Goal: Task Accomplishment & Management: Use online tool/utility

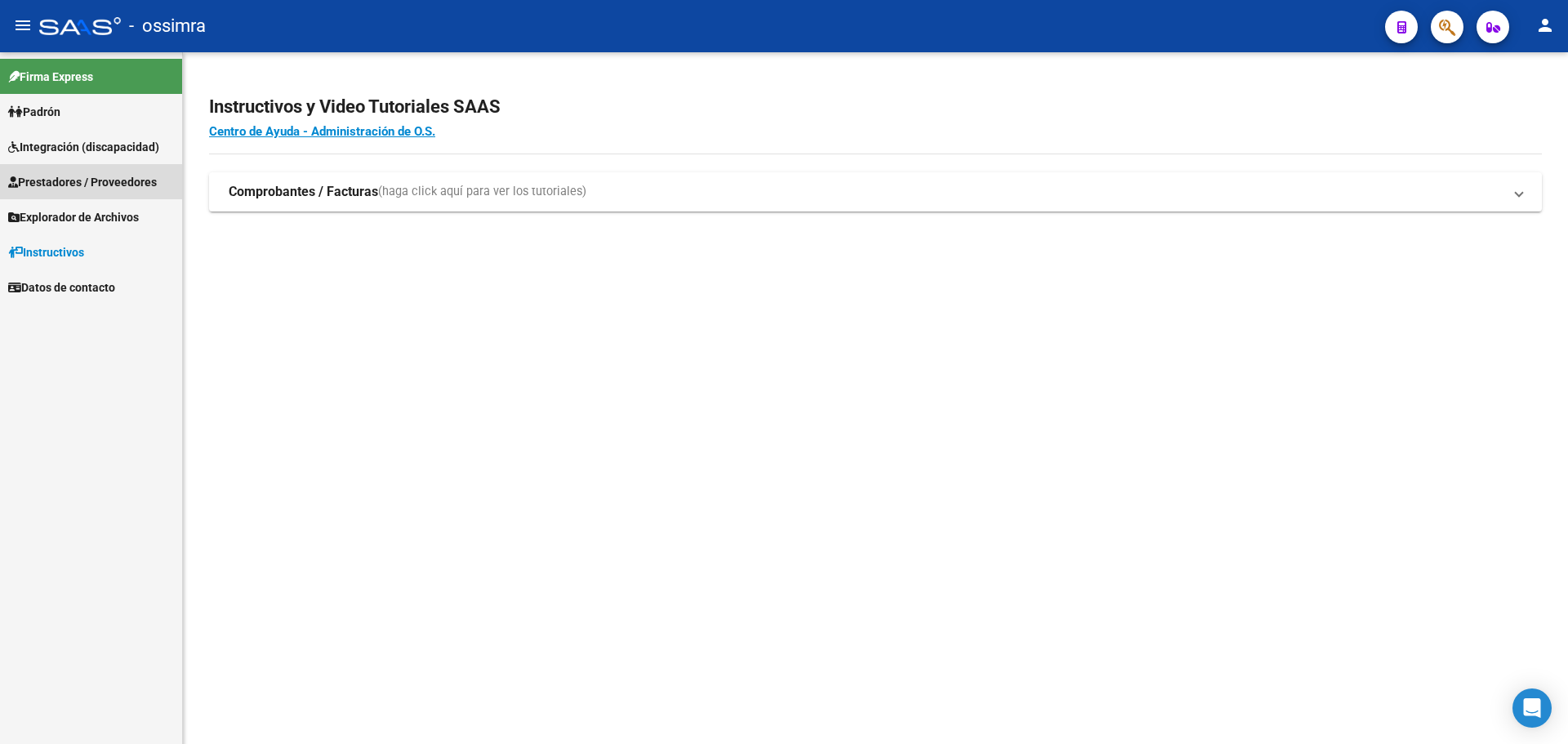
click at [53, 175] on span "Prestadores / Proveedores" at bounding box center [83, 182] width 149 height 18
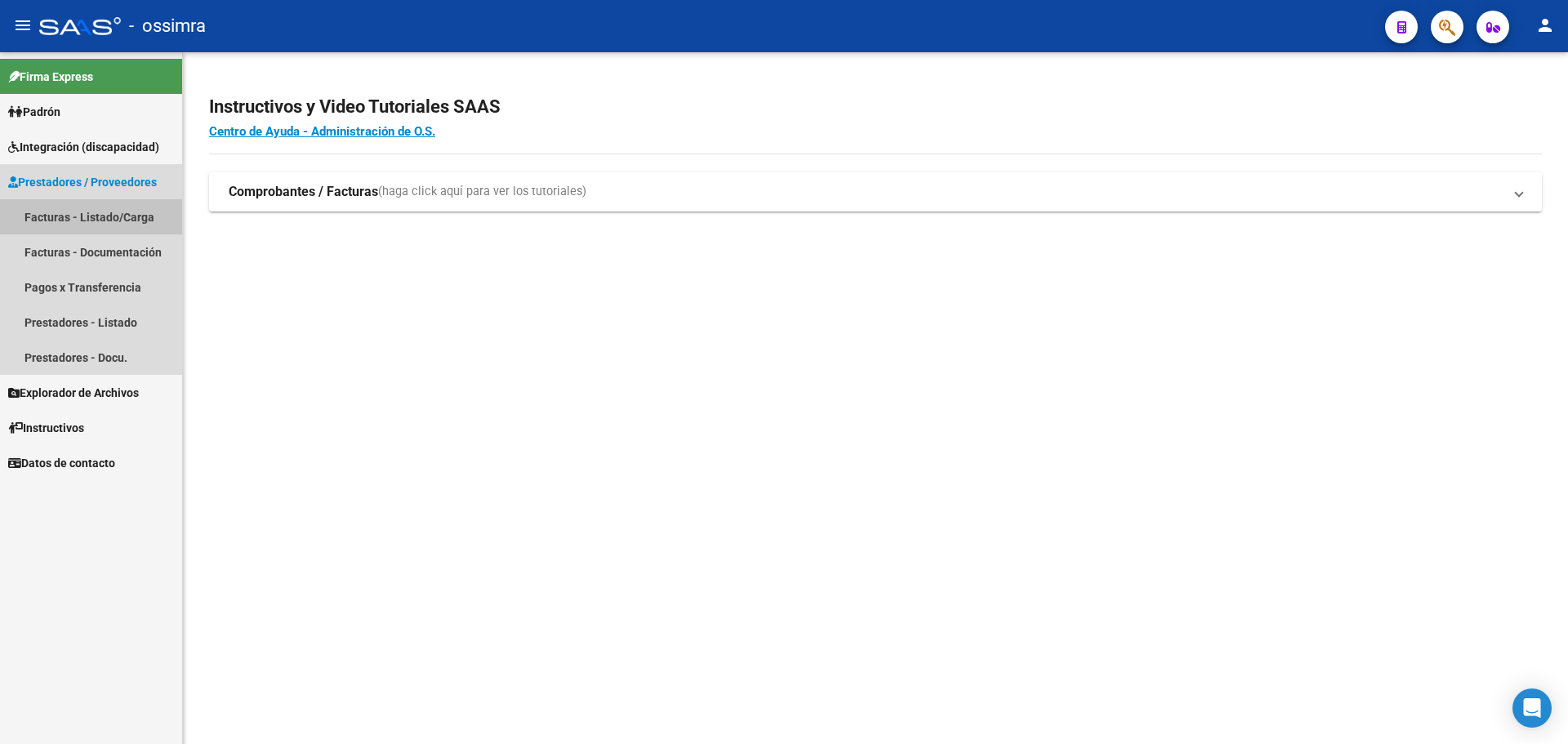
click at [62, 215] on link "Facturas - Listado/Carga" at bounding box center [91, 217] width 182 height 35
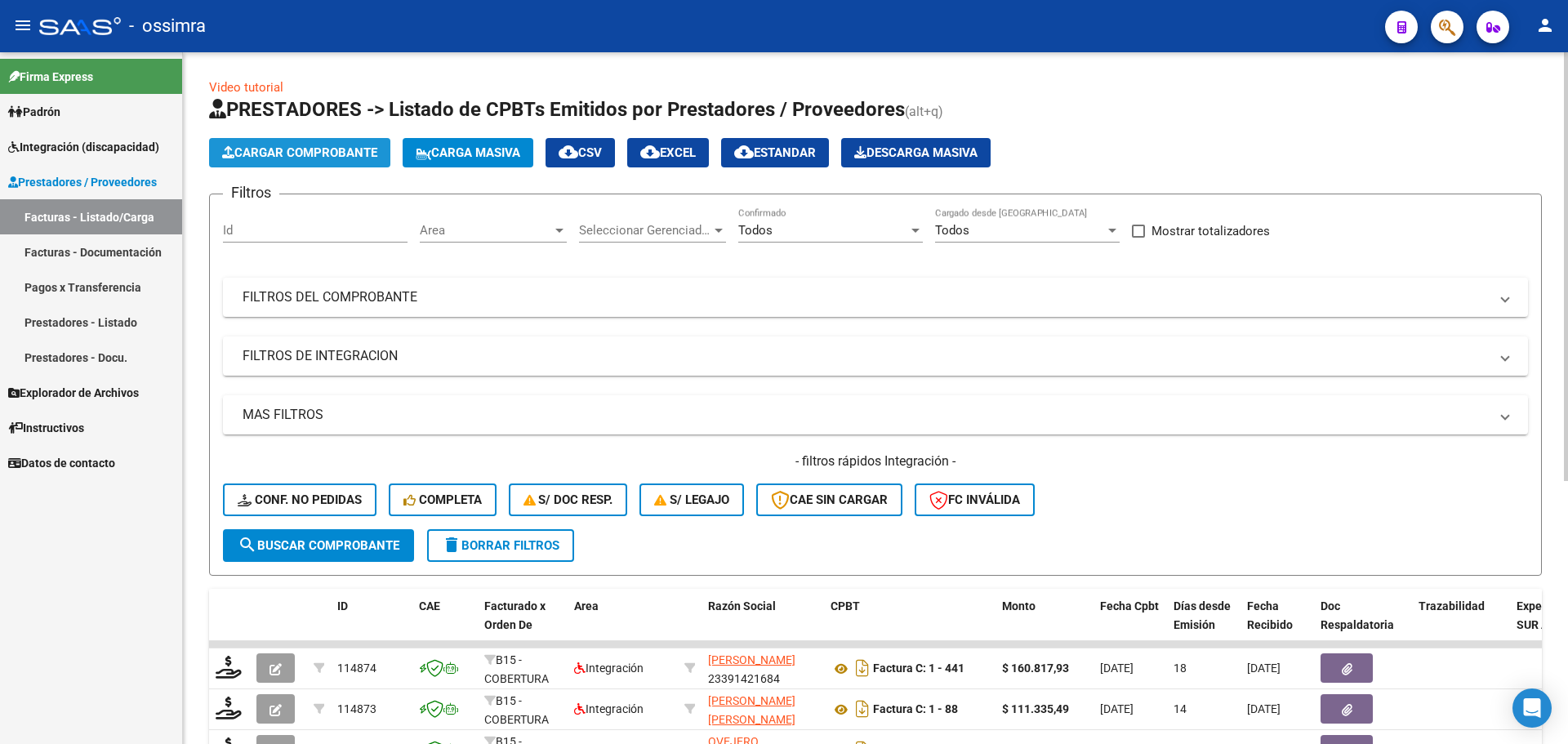
click at [355, 151] on span "Cargar Comprobante" at bounding box center [300, 153] width 155 height 15
click at [520, 154] on span "Carga Masiva" at bounding box center [468, 153] width 104 height 15
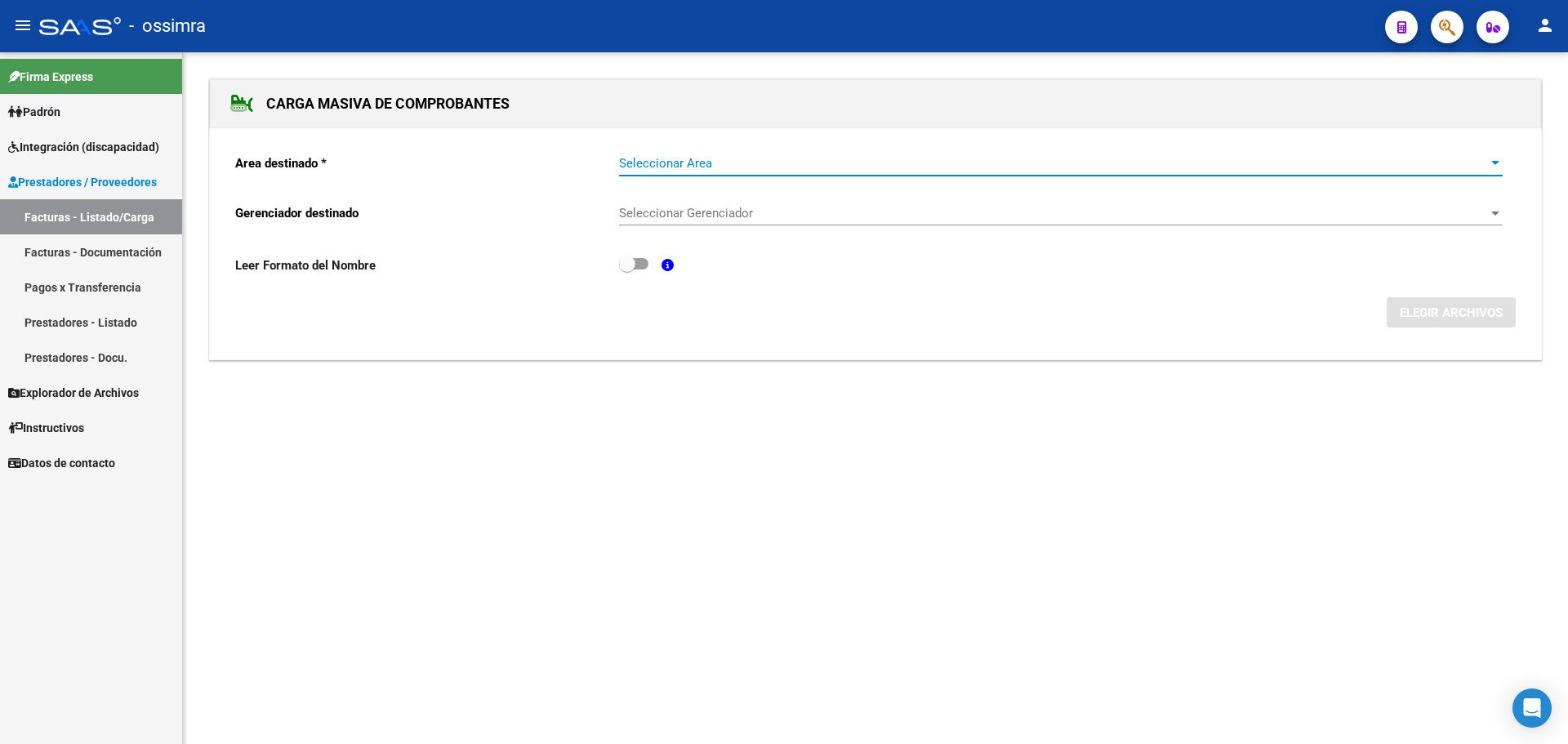
click at [742, 166] on span "Seleccionar Area" at bounding box center [1053, 164] width 869 height 15
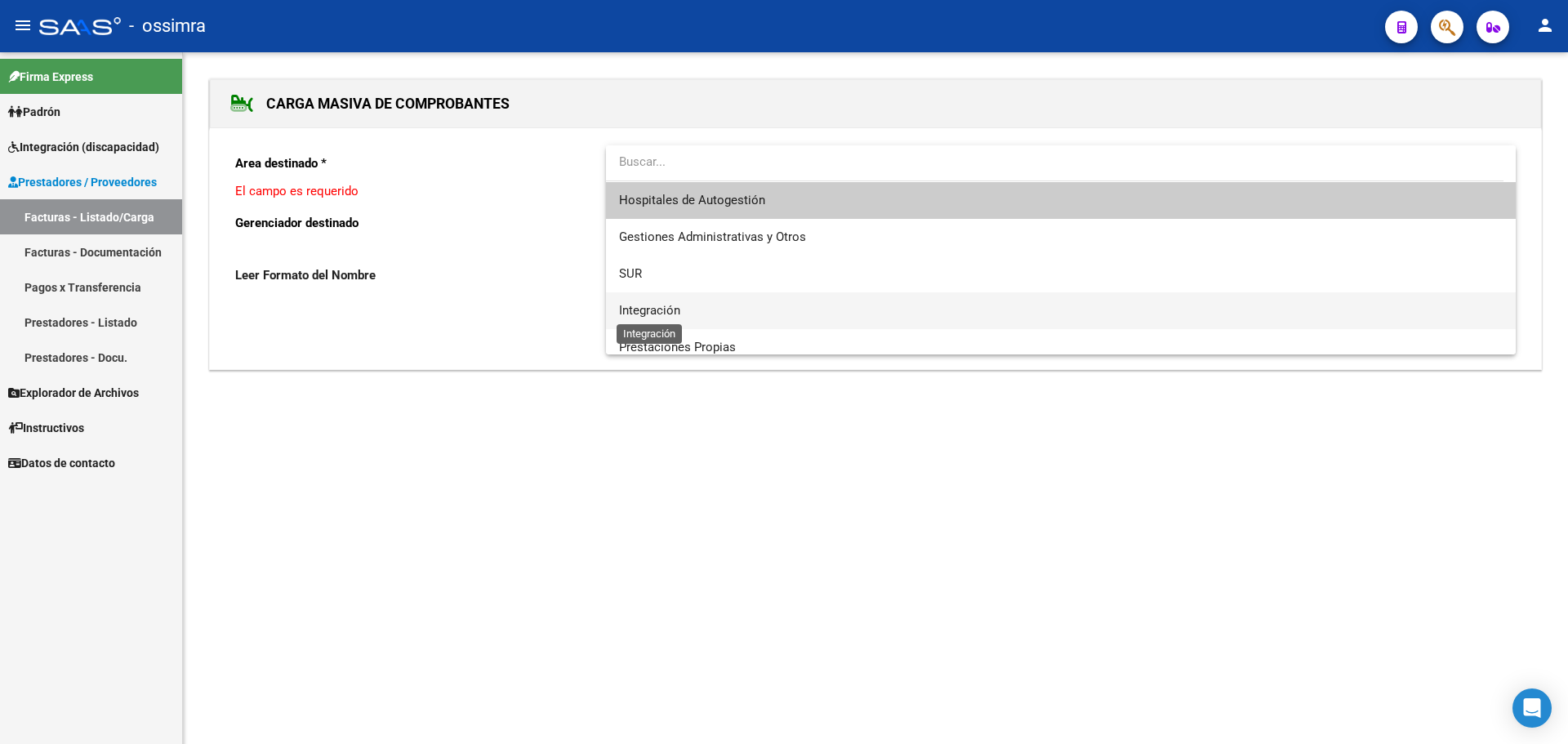
click at [680, 306] on span "Integración" at bounding box center [649, 311] width 61 height 15
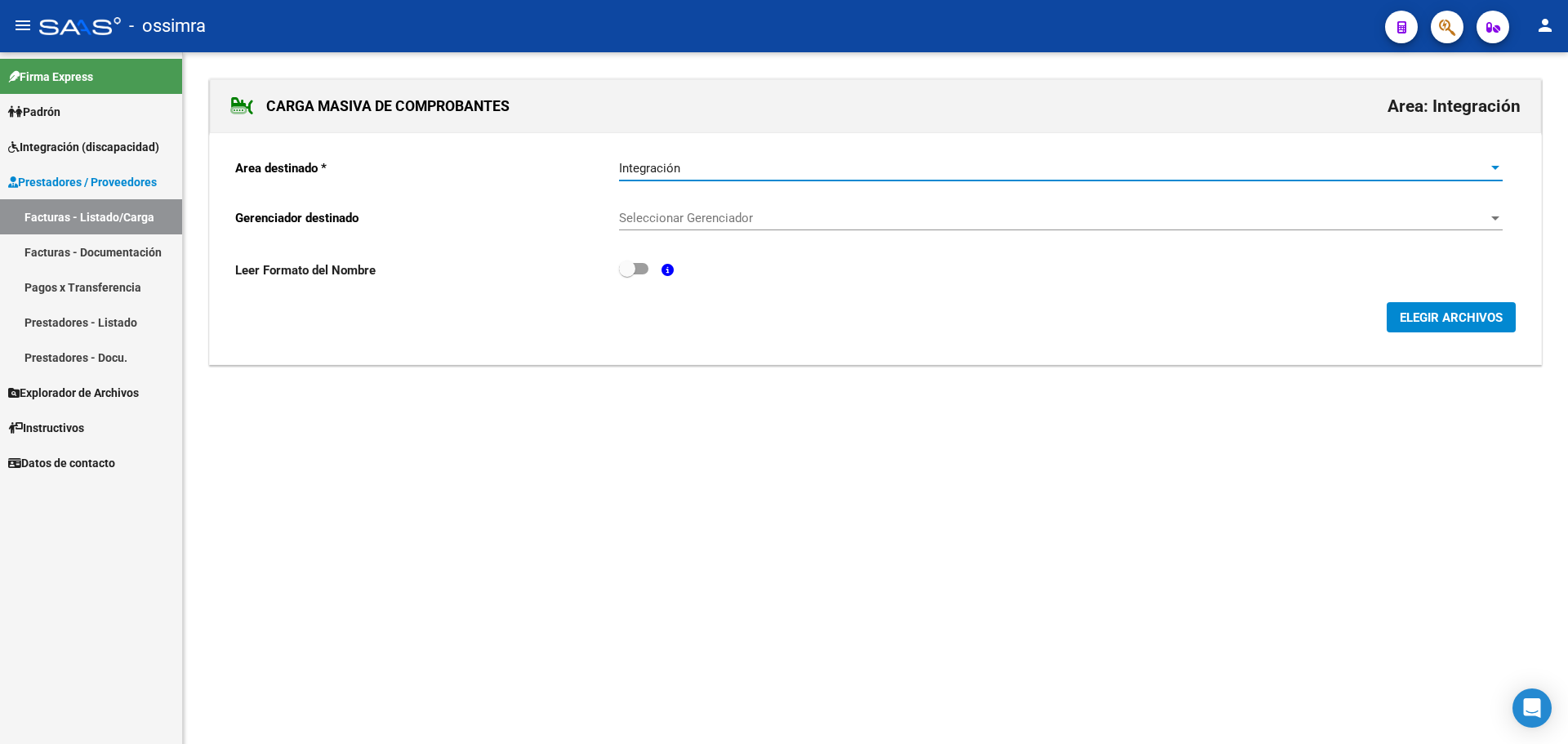
click at [692, 205] on div "Seleccionar Gerenciador Seleccionar Gerenciador" at bounding box center [1061, 213] width 884 height 35
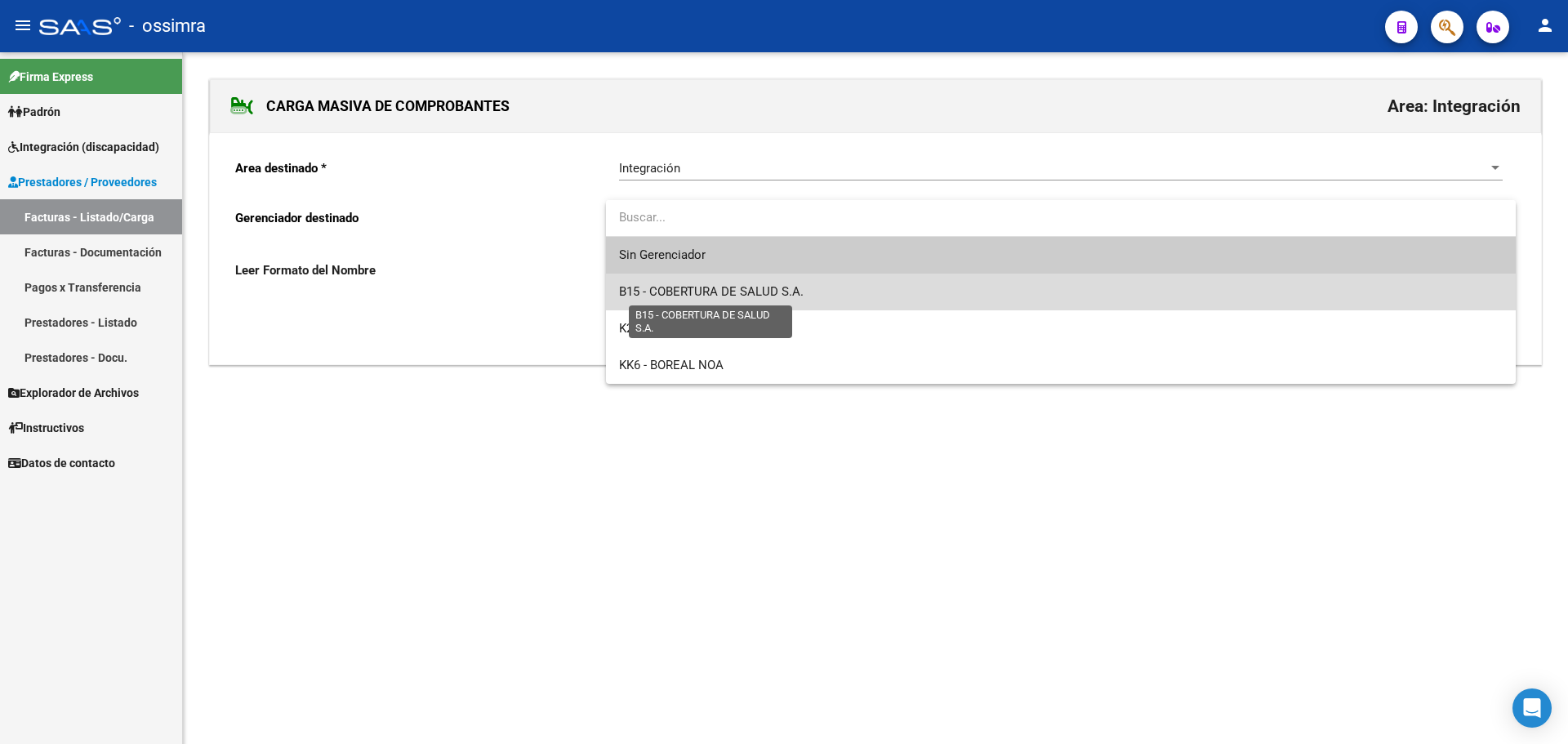
click at [677, 285] on span "B15 - COBERTURA DE SALUD S.A." at bounding box center [711, 291] width 185 height 15
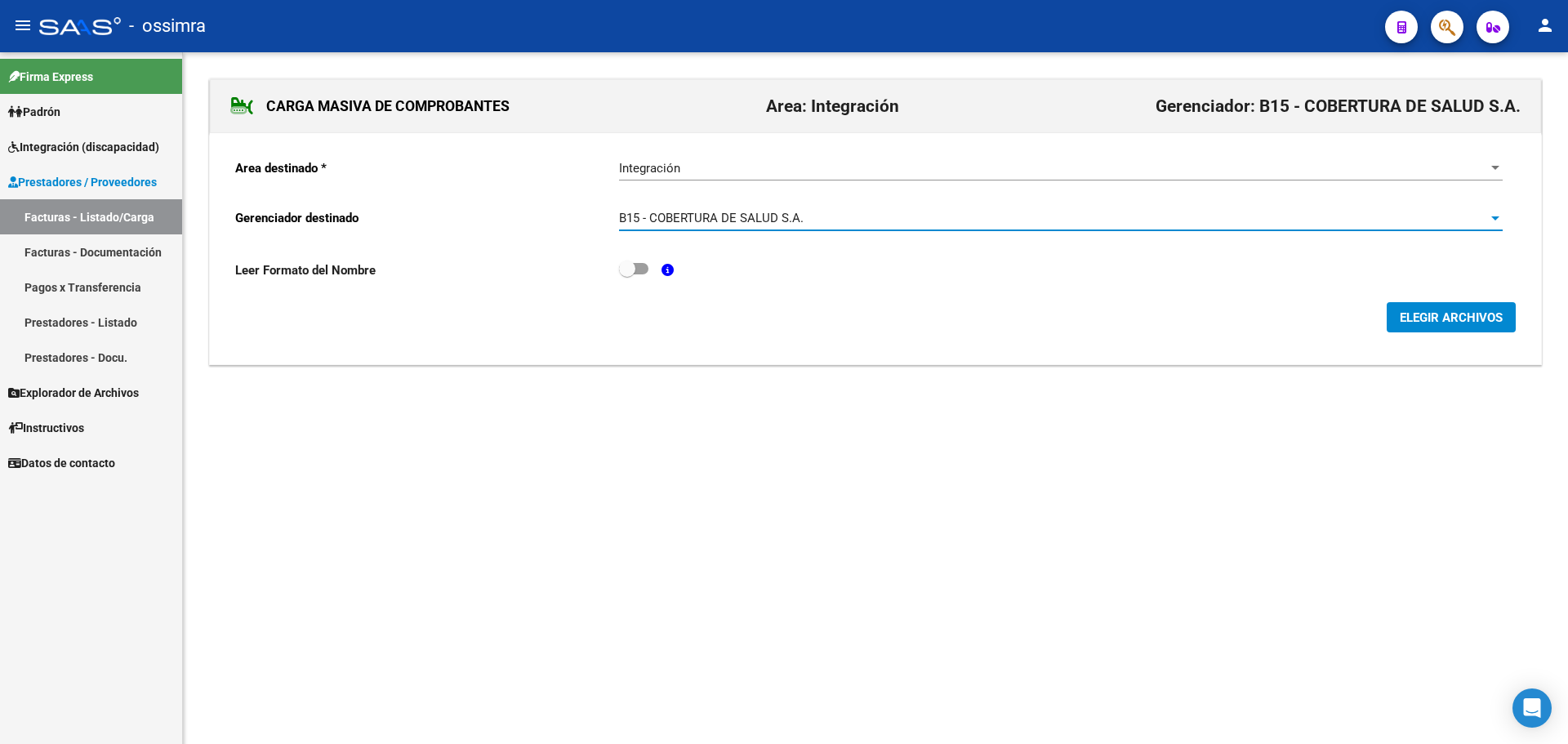
click at [648, 274] on label at bounding box center [633, 268] width 29 height 19
click at [627, 275] on input "checkbox" at bounding box center [627, 275] width 1 height 1
checkbox input "true"
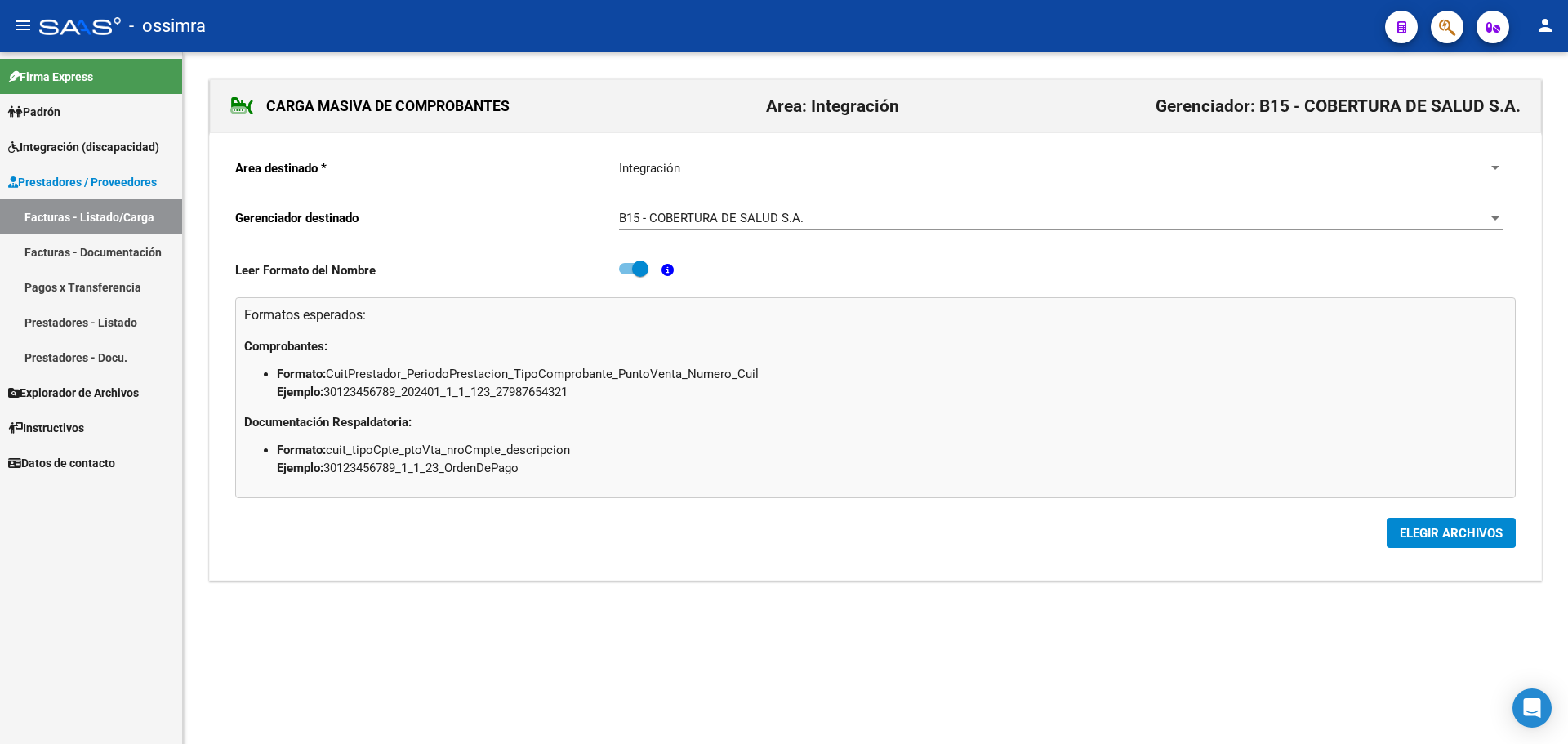
click at [1455, 540] on span "ELEGIR ARCHIVOS" at bounding box center [1451, 534] width 103 height 15
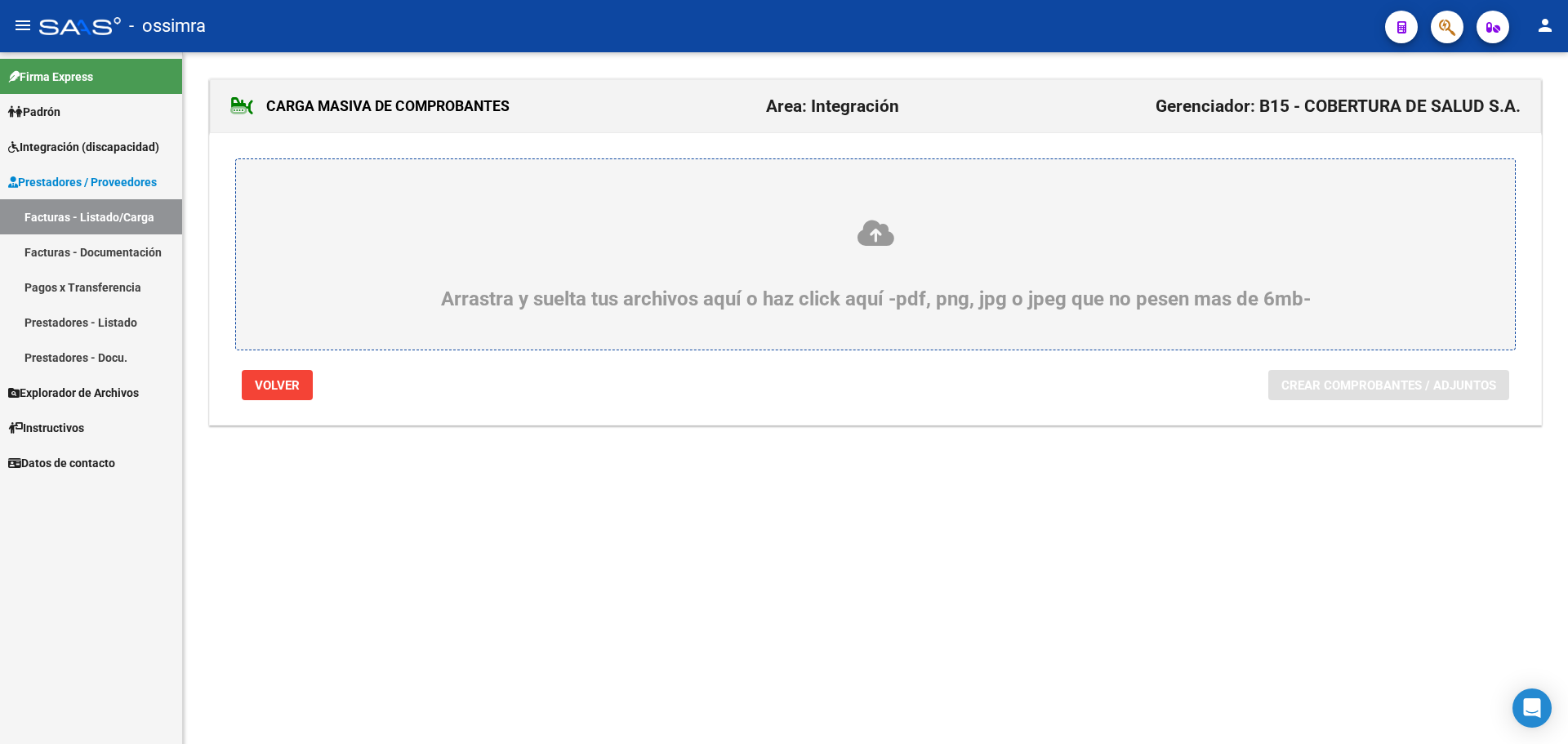
click at [847, 226] on icon at bounding box center [875, 233] width 1200 height 30
click at [0, 0] on input "Arrastra y suelta tus archivos aquí o haz click aquí -pdf, png, jpg o jpeg que …" at bounding box center [0, 0] width 0 height 0
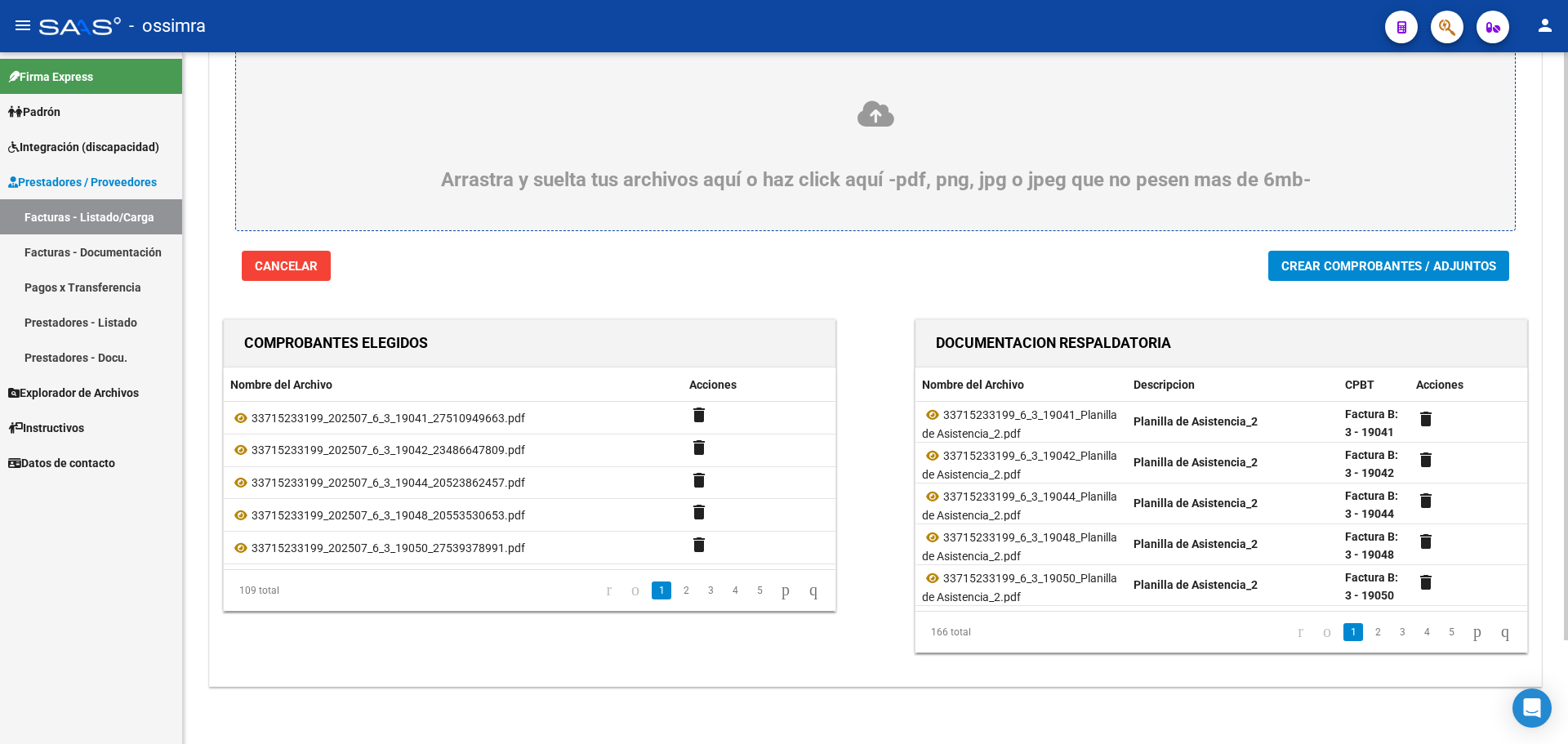
scroll to position [122, 0]
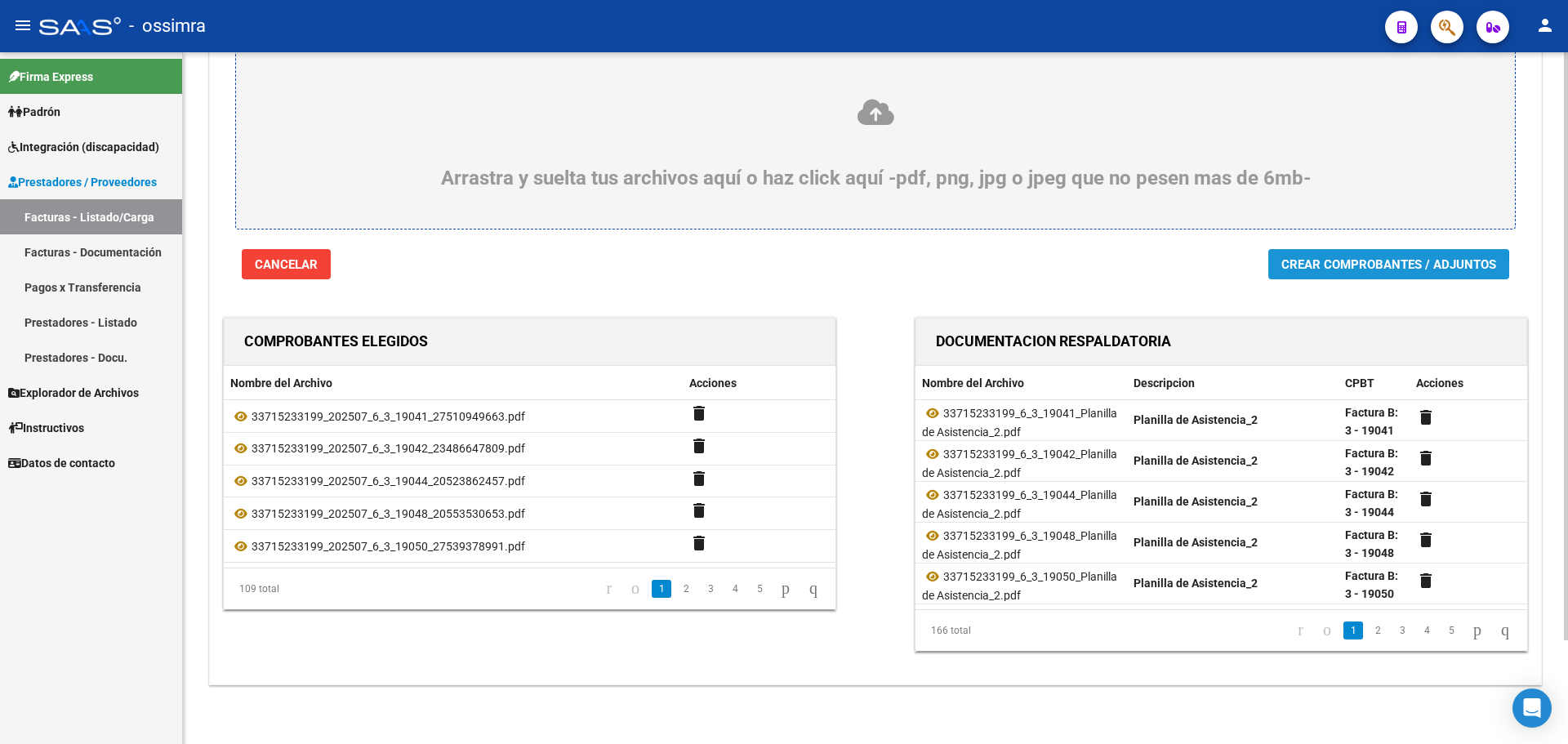
click at [1354, 270] on span "Crear Comprobantes / Adjuntos" at bounding box center [1388, 265] width 215 height 15
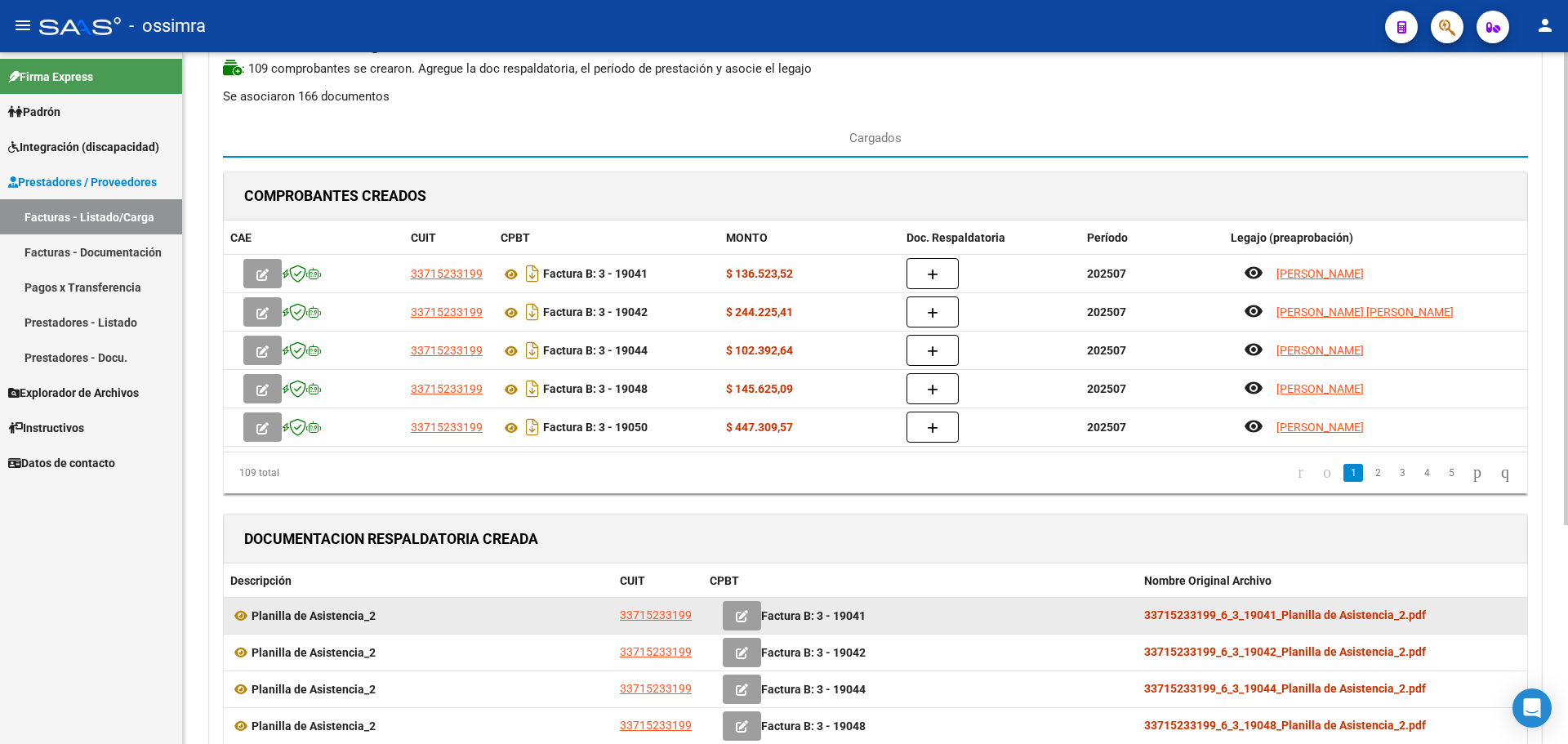
scroll to position [0, 0]
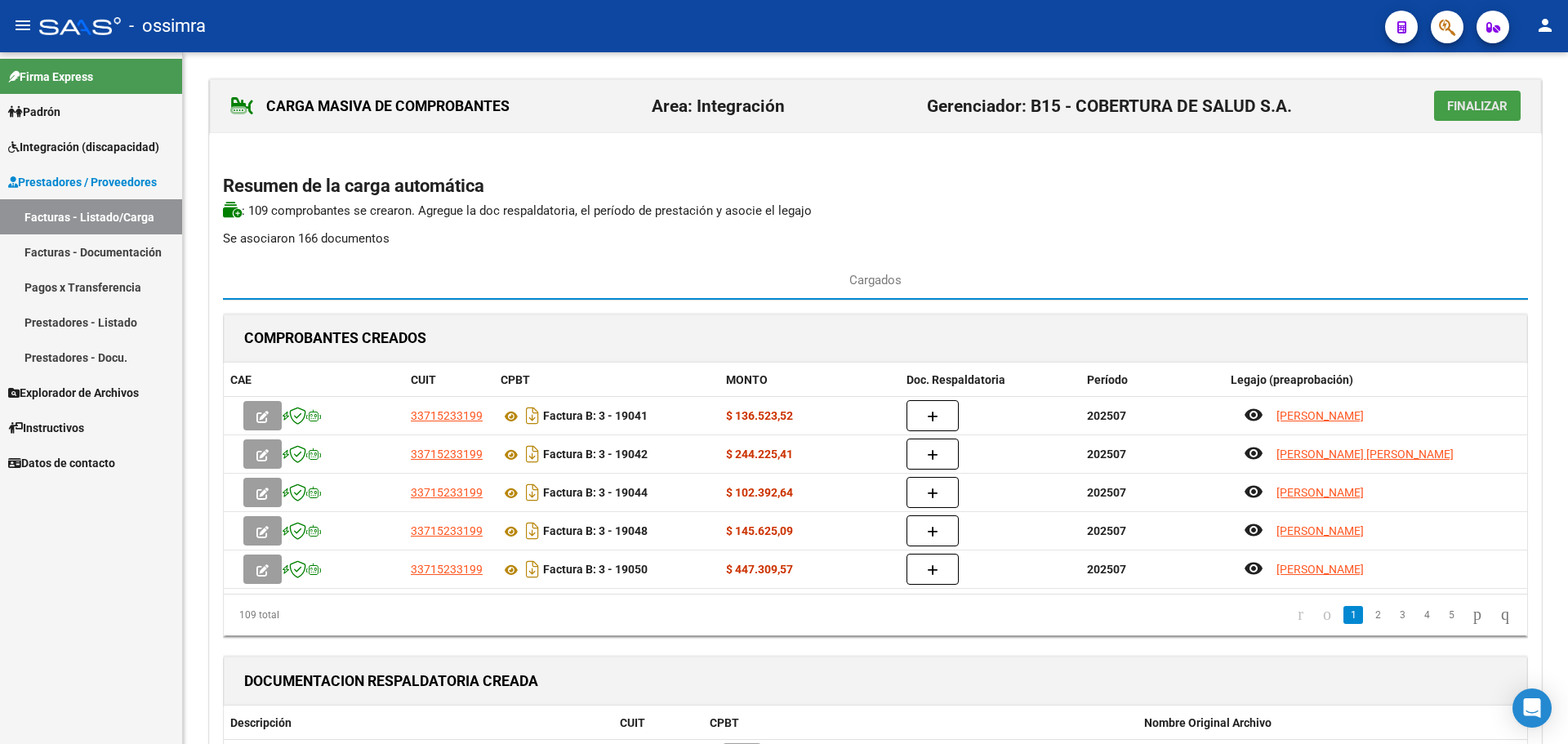
click at [1454, 109] on span "Finalizar" at bounding box center [1478, 106] width 60 height 15
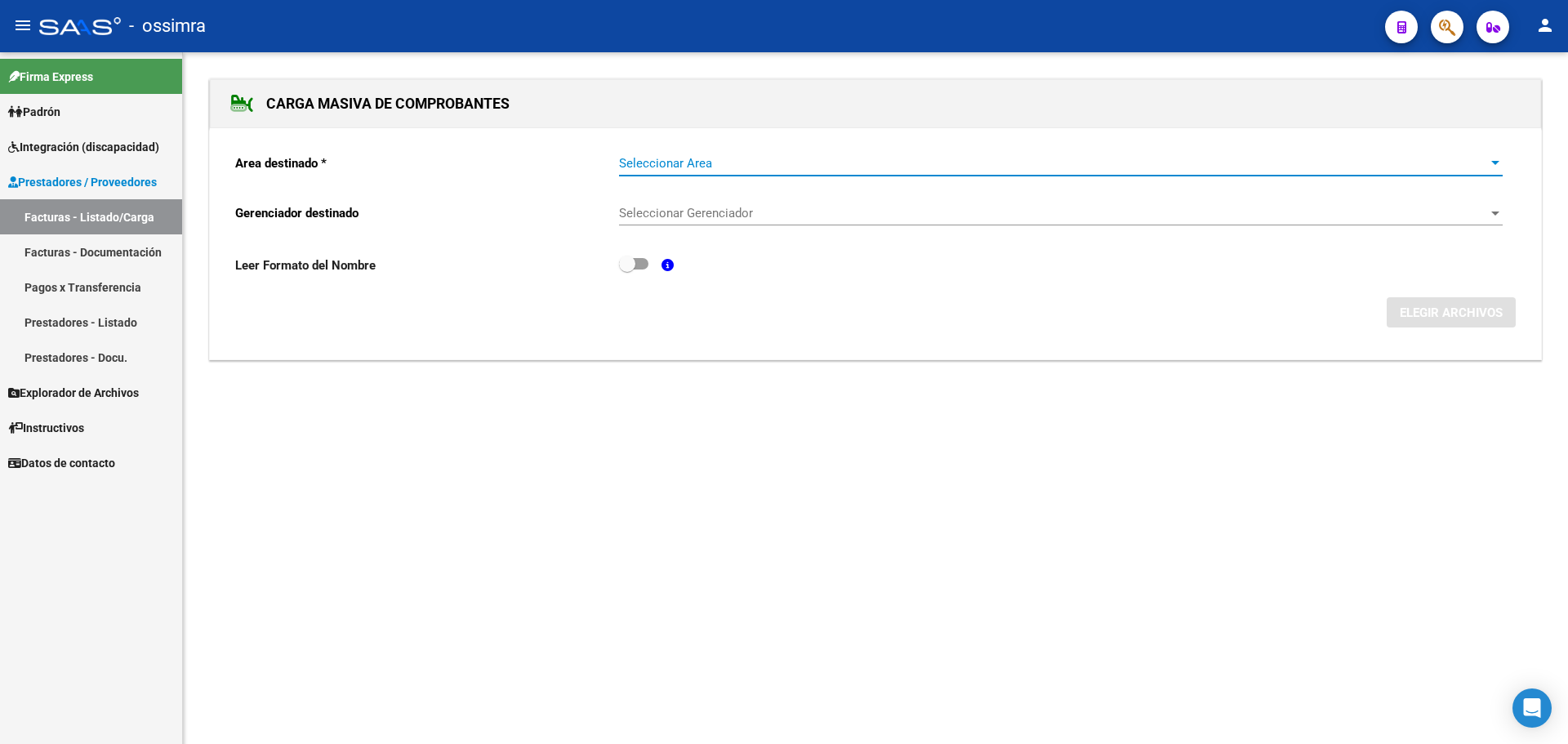
click at [743, 163] on span "Seleccionar Area" at bounding box center [1053, 164] width 869 height 15
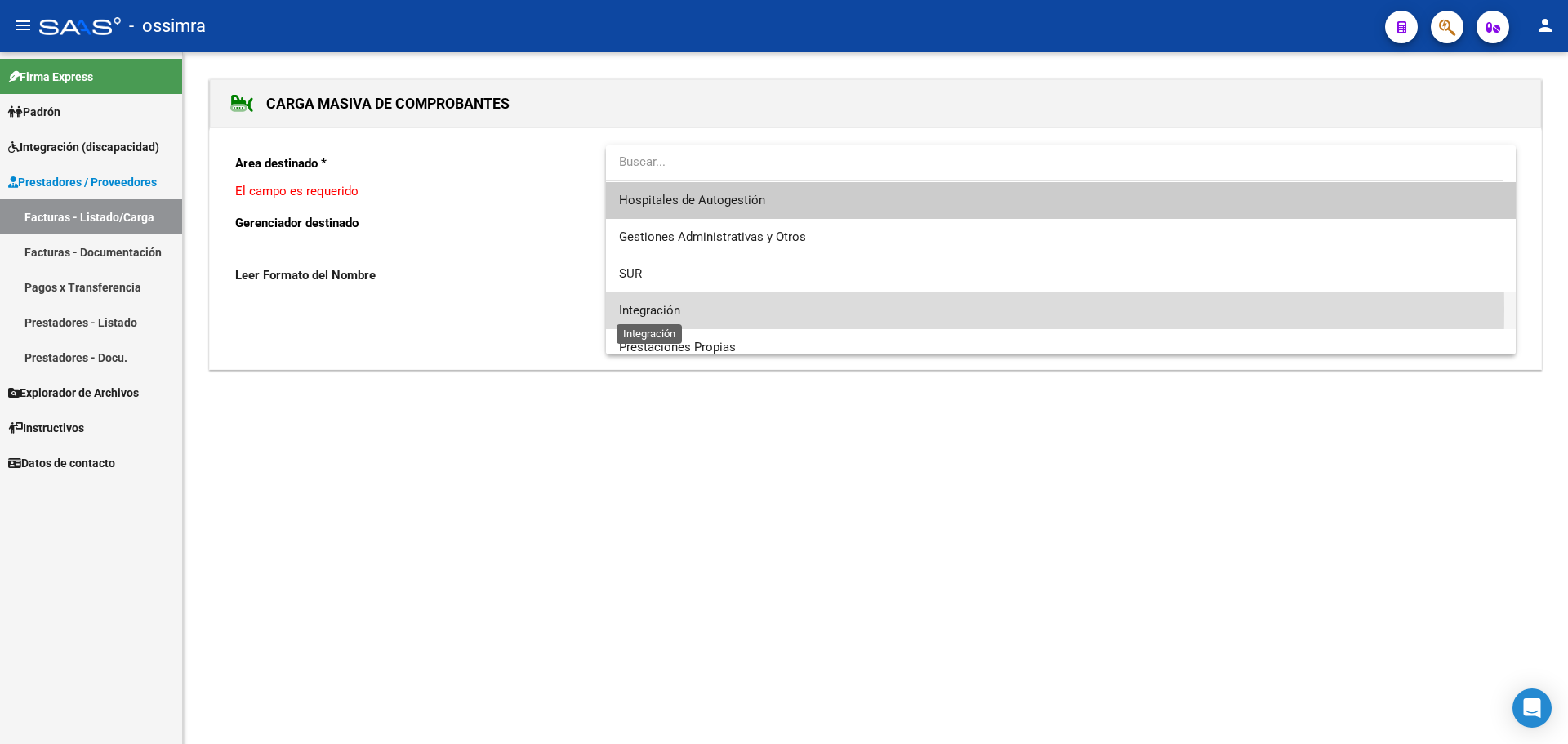
click at [673, 310] on span "Integración" at bounding box center [649, 311] width 61 height 15
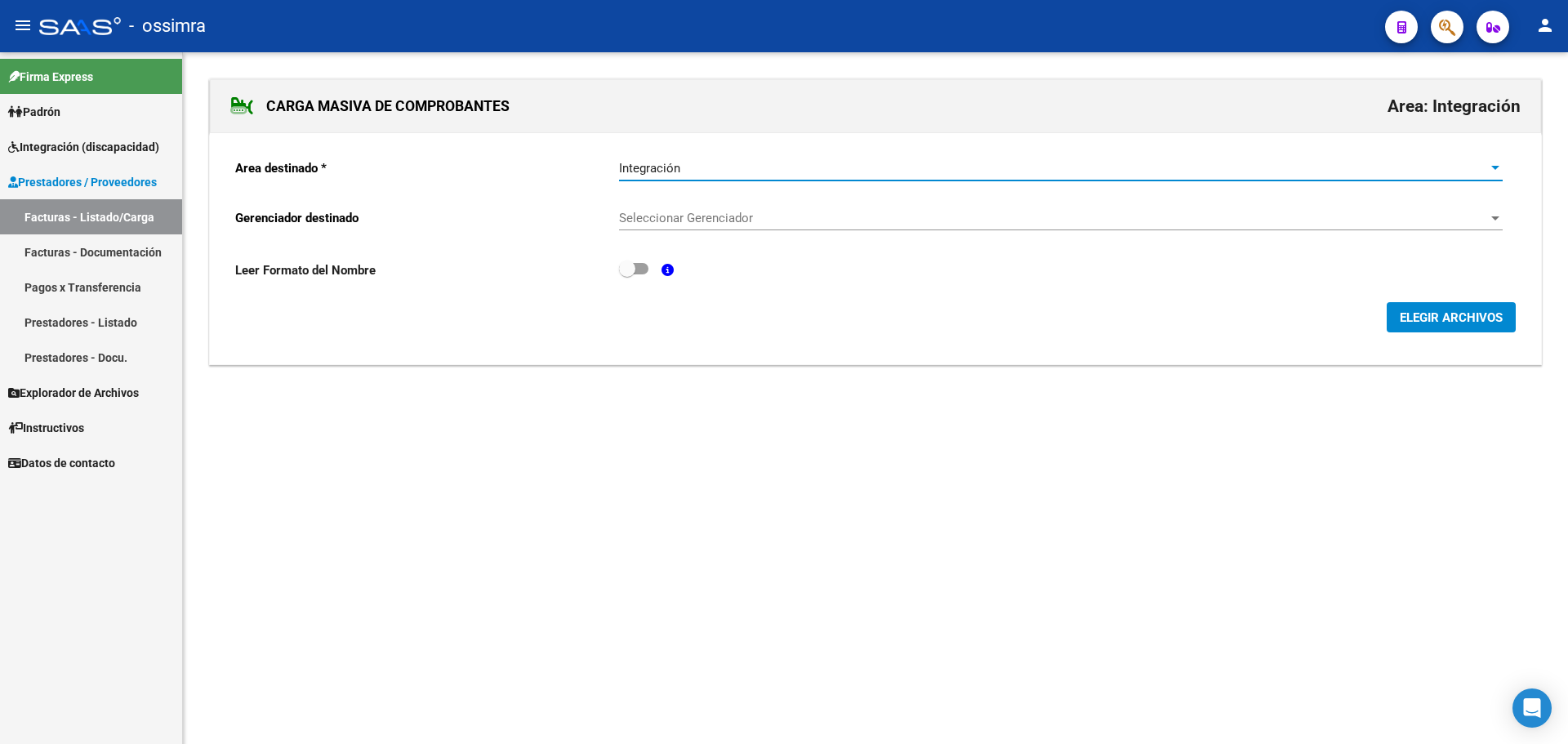
click at [744, 216] on span "Seleccionar Gerenciador" at bounding box center [1053, 218] width 869 height 15
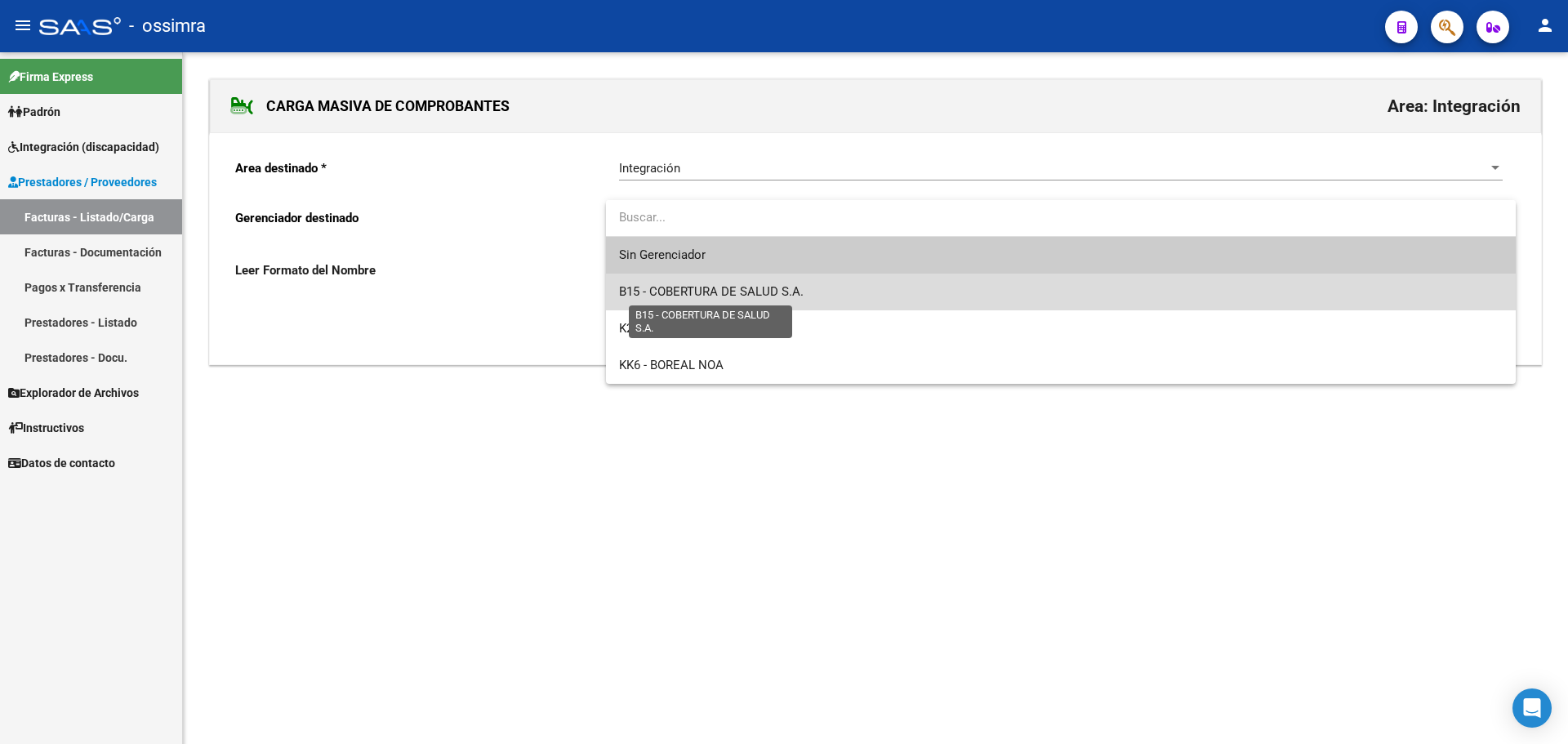
click at [745, 284] on span "B15 - COBERTURA DE SALUD S.A." at bounding box center [711, 291] width 185 height 15
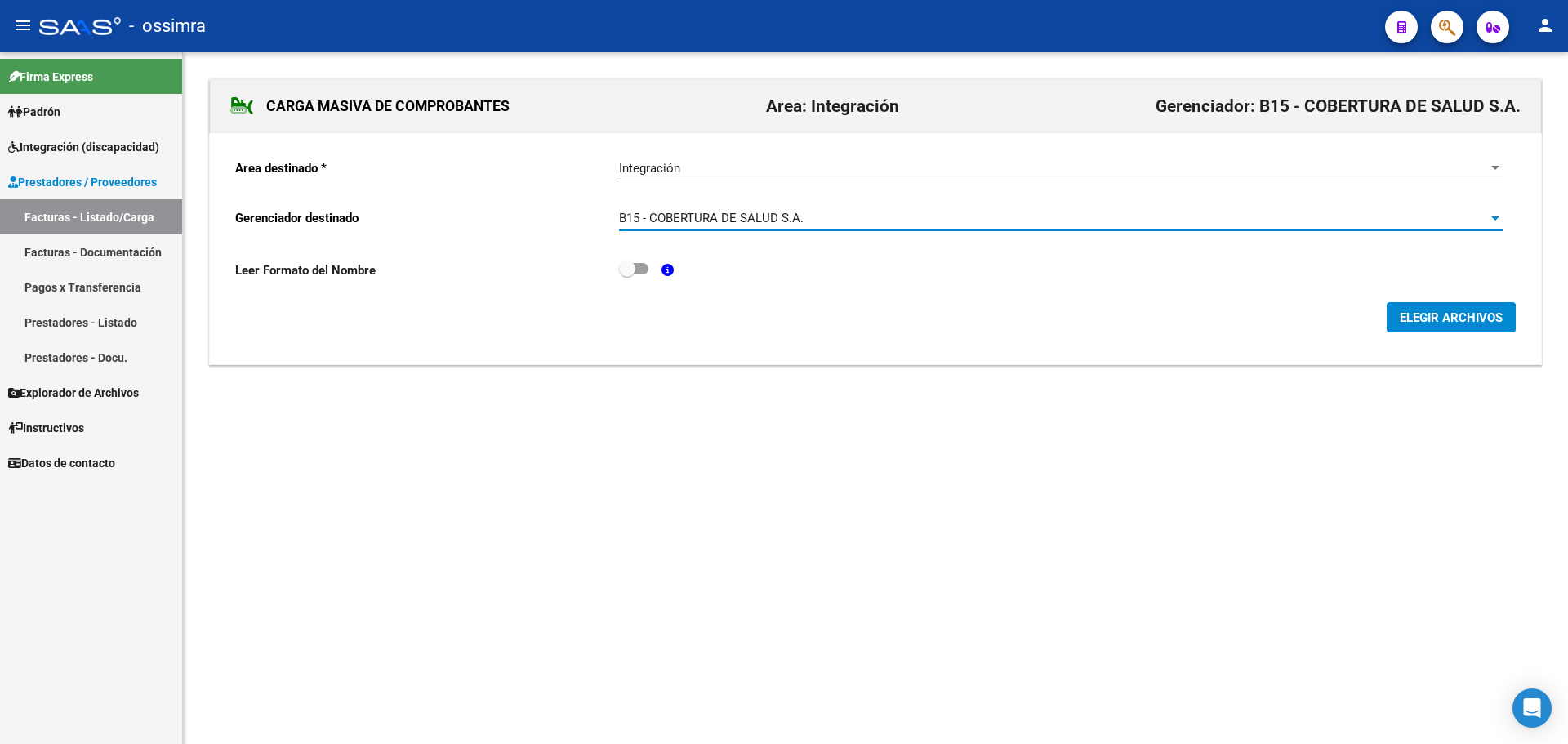
click at [641, 273] on span at bounding box center [633, 269] width 29 height 12
click at [627, 275] on input "checkbox" at bounding box center [627, 275] width 1 height 1
checkbox input "true"
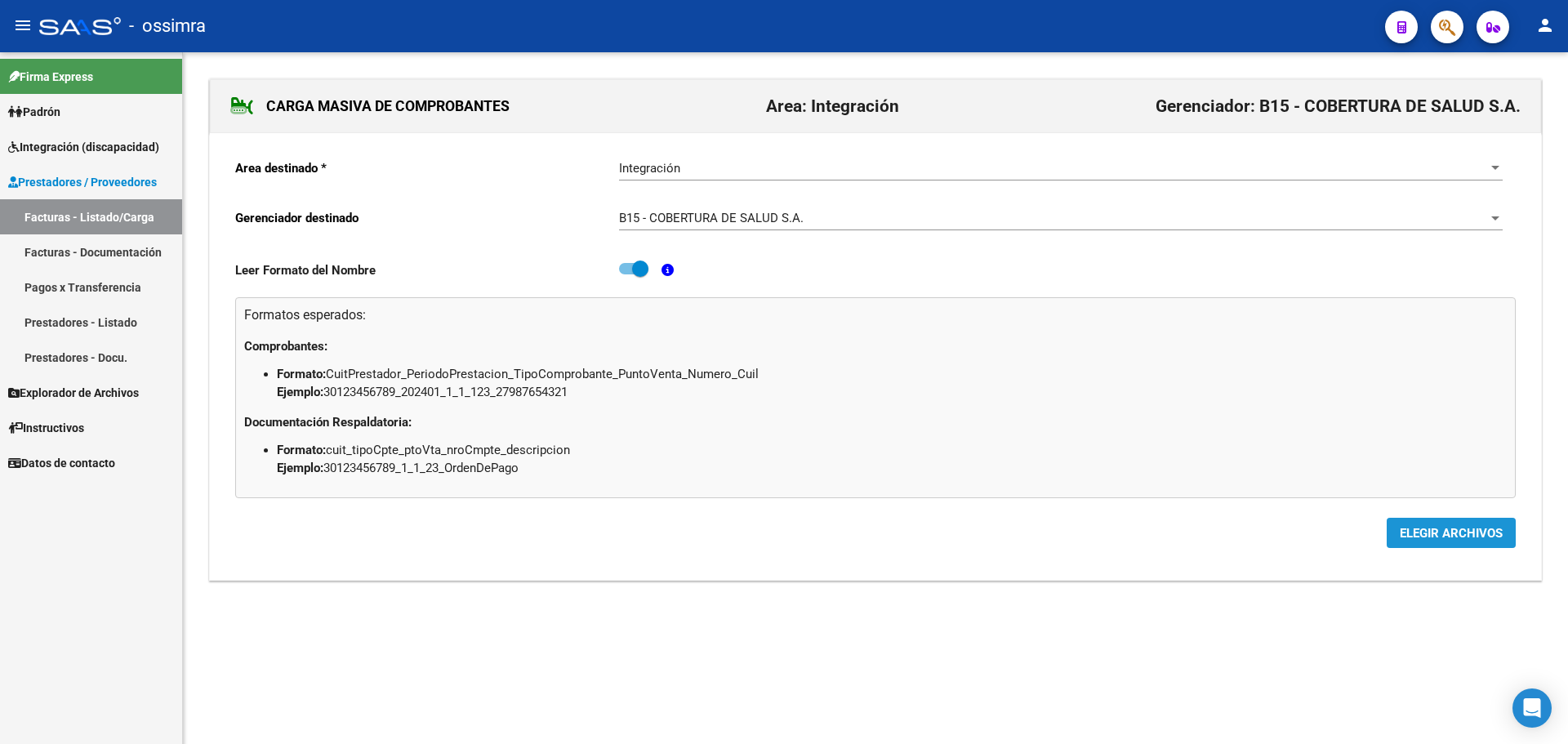
click at [1434, 536] on span "ELEGIR ARCHIVOS" at bounding box center [1451, 534] width 103 height 15
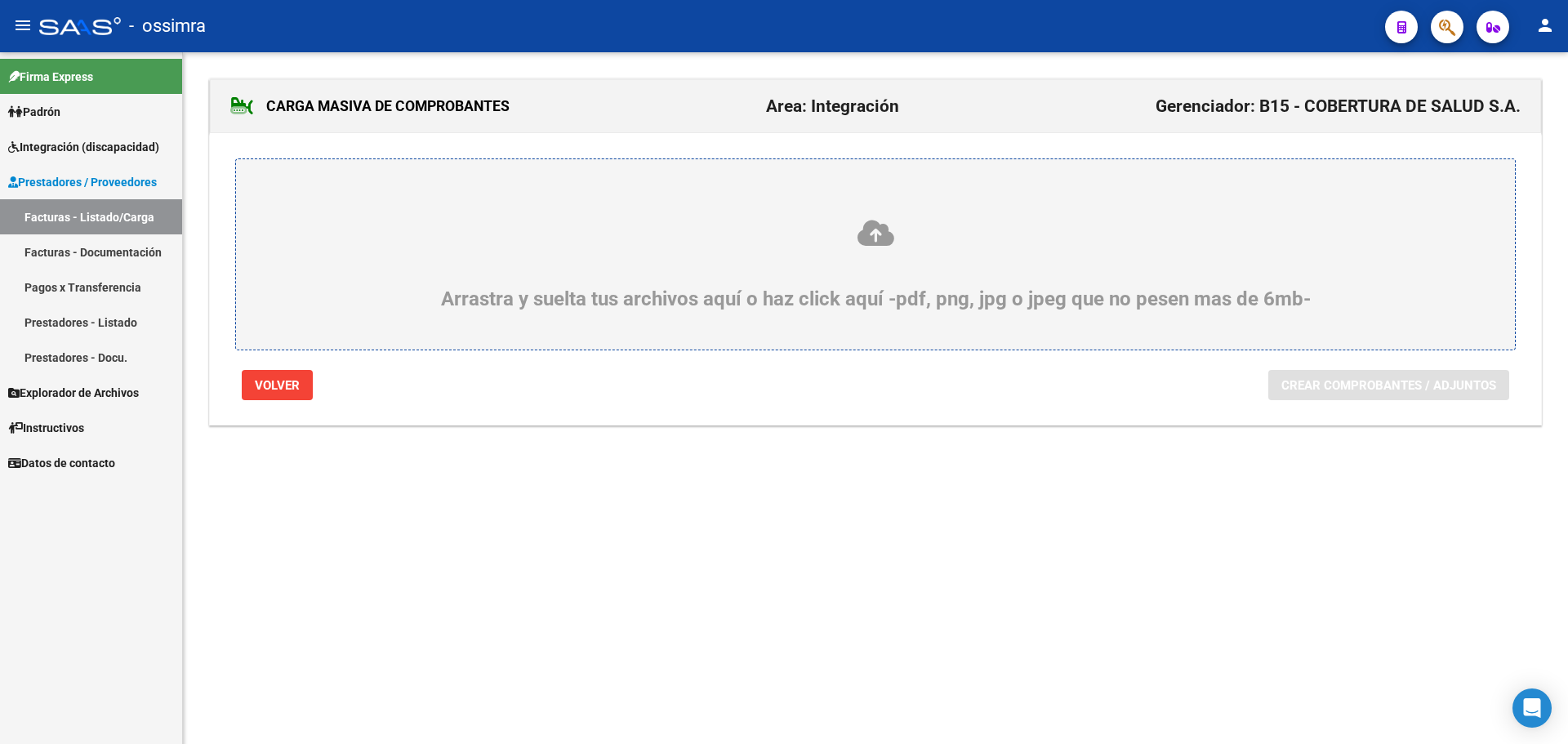
click at [655, 201] on label "Arrastra y suelta tus archivos aquí o haz click aquí -pdf, png, jpg o jpeg que …" at bounding box center [875, 255] width 1200 height 112
click at [0, 0] on input "Arrastra y suelta tus archivos aquí o haz click aquí -pdf, png, jpg o jpeg que …" at bounding box center [0, 0] width 0 height 0
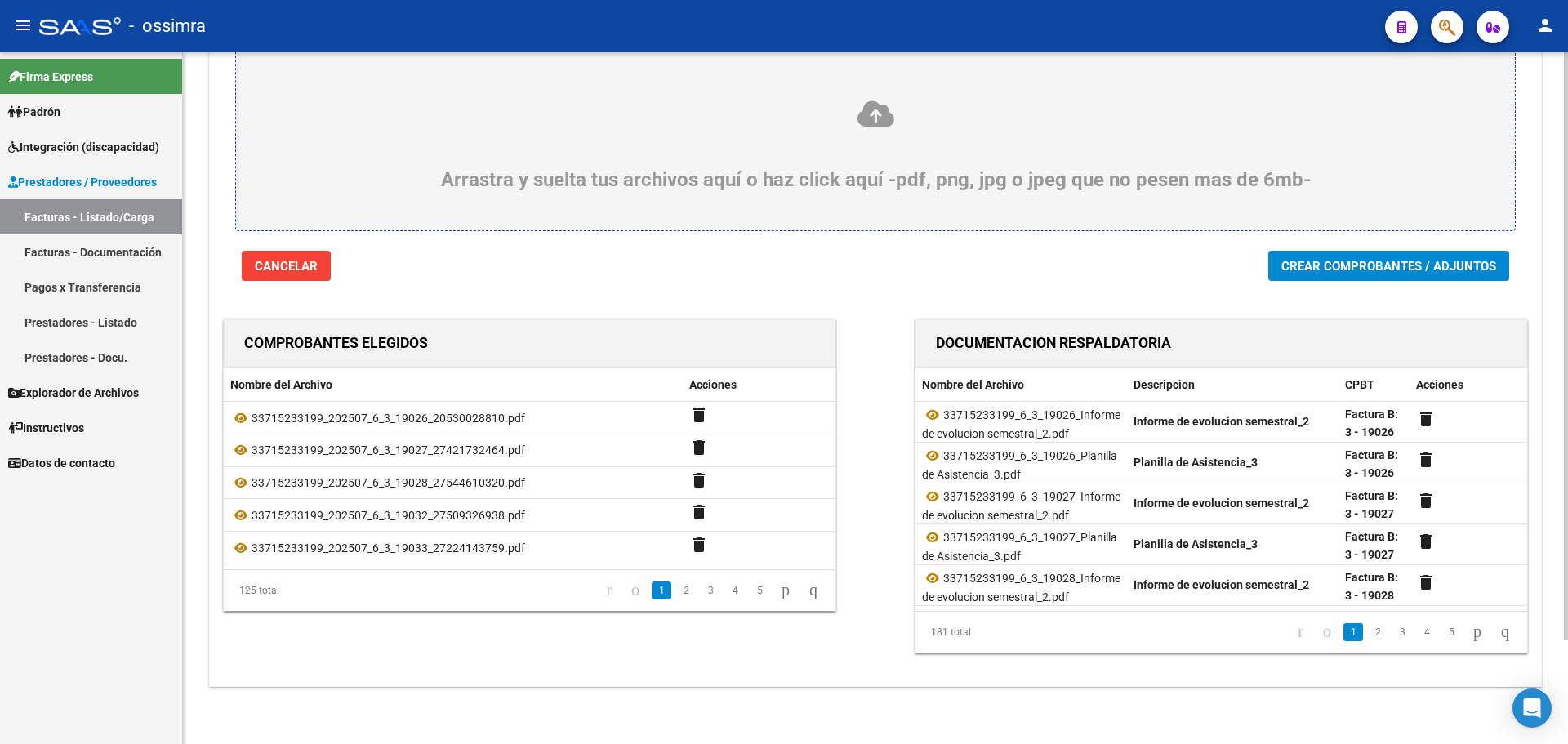
scroll to position [122, 0]
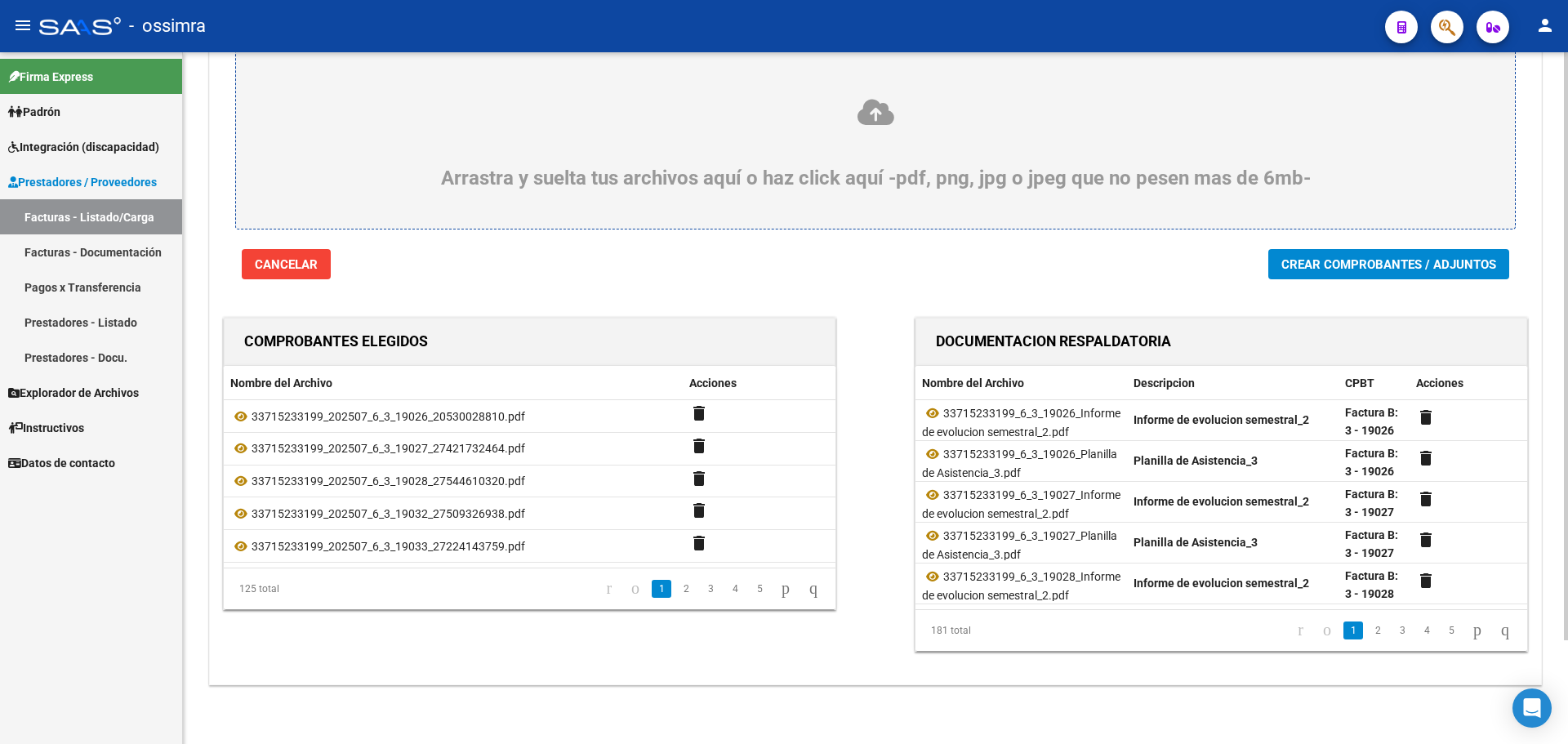
click at [1350, 262] on span "Crear Comprobantes / Adjuntos" at bounding box center [1388, 265] width 215 height 15
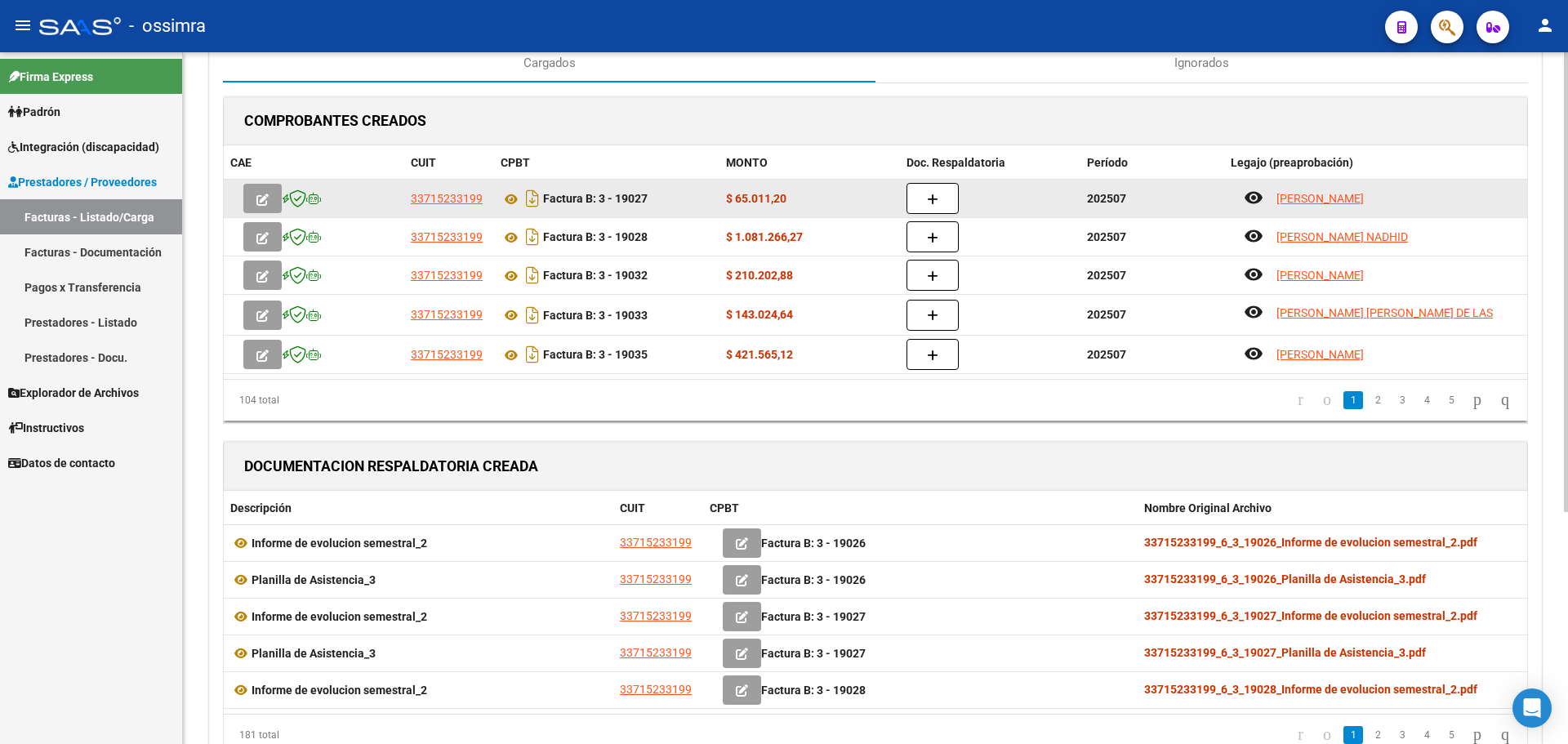
scroll to position [82, 0]
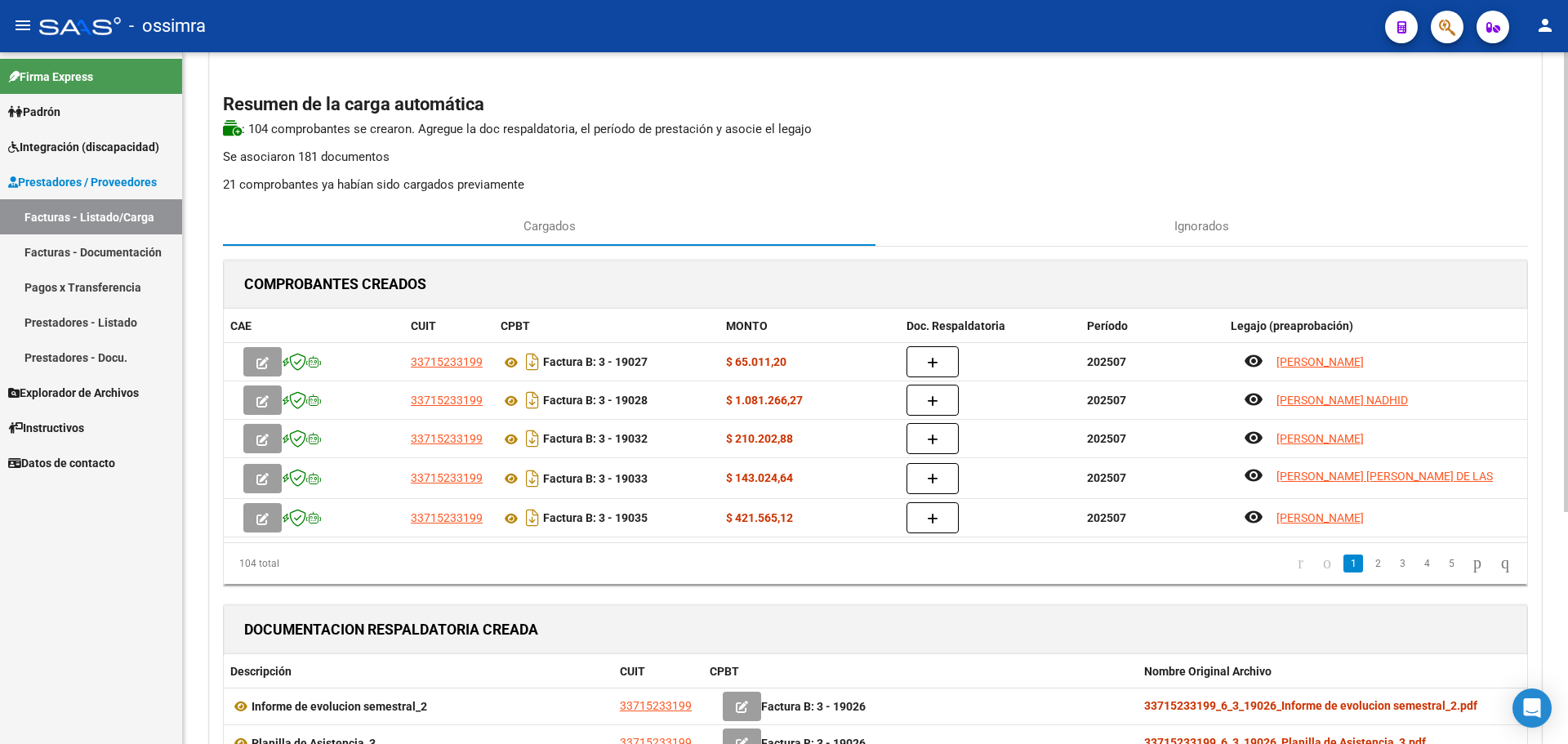
click at [298, 177] on p "21 comprobantes ya habían sido cargados previamente" at bounding box center [875, 185] width 1306 height 18
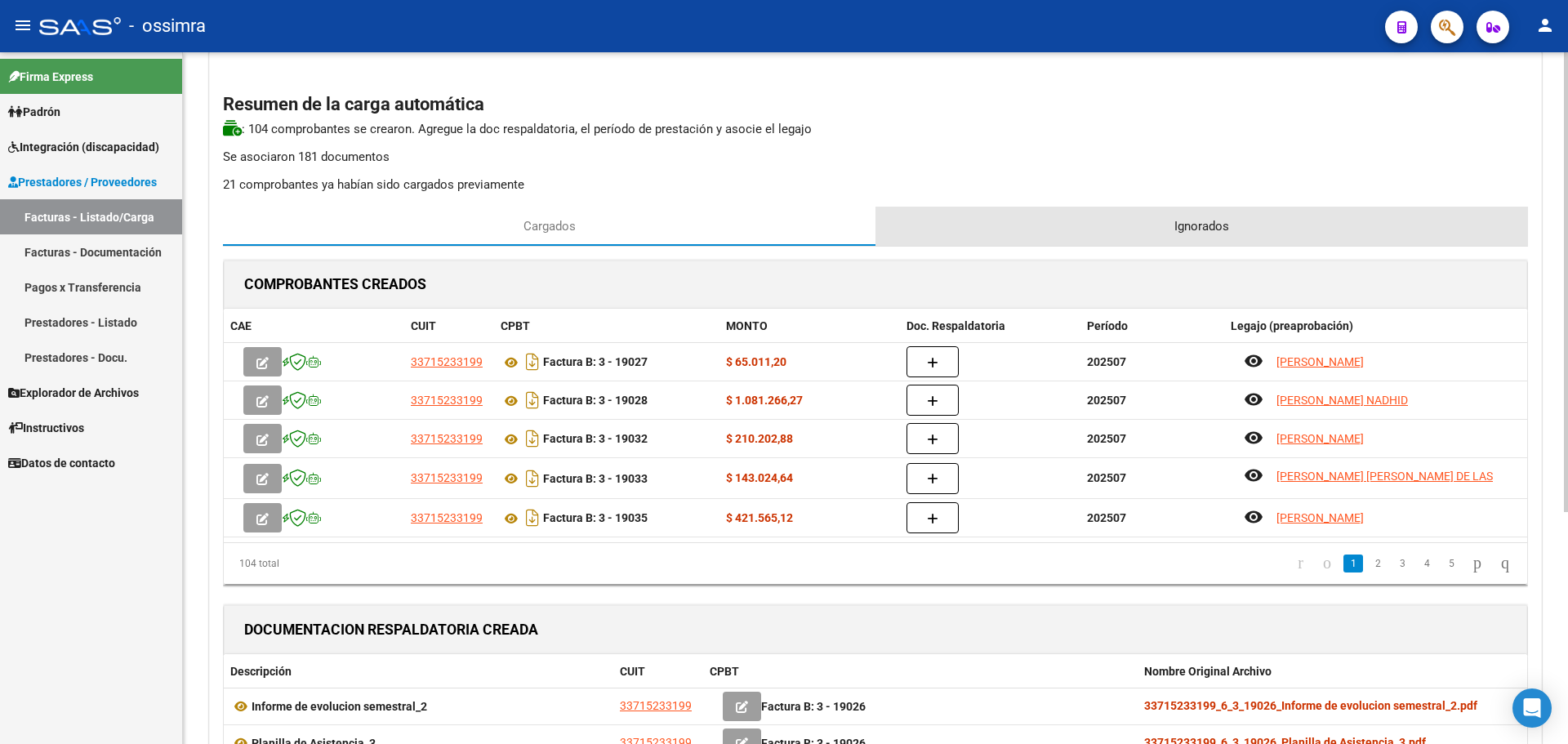
click at [1178, 222] on span "Ignorados" at bounding box center [1202, 226] width 55 height 18
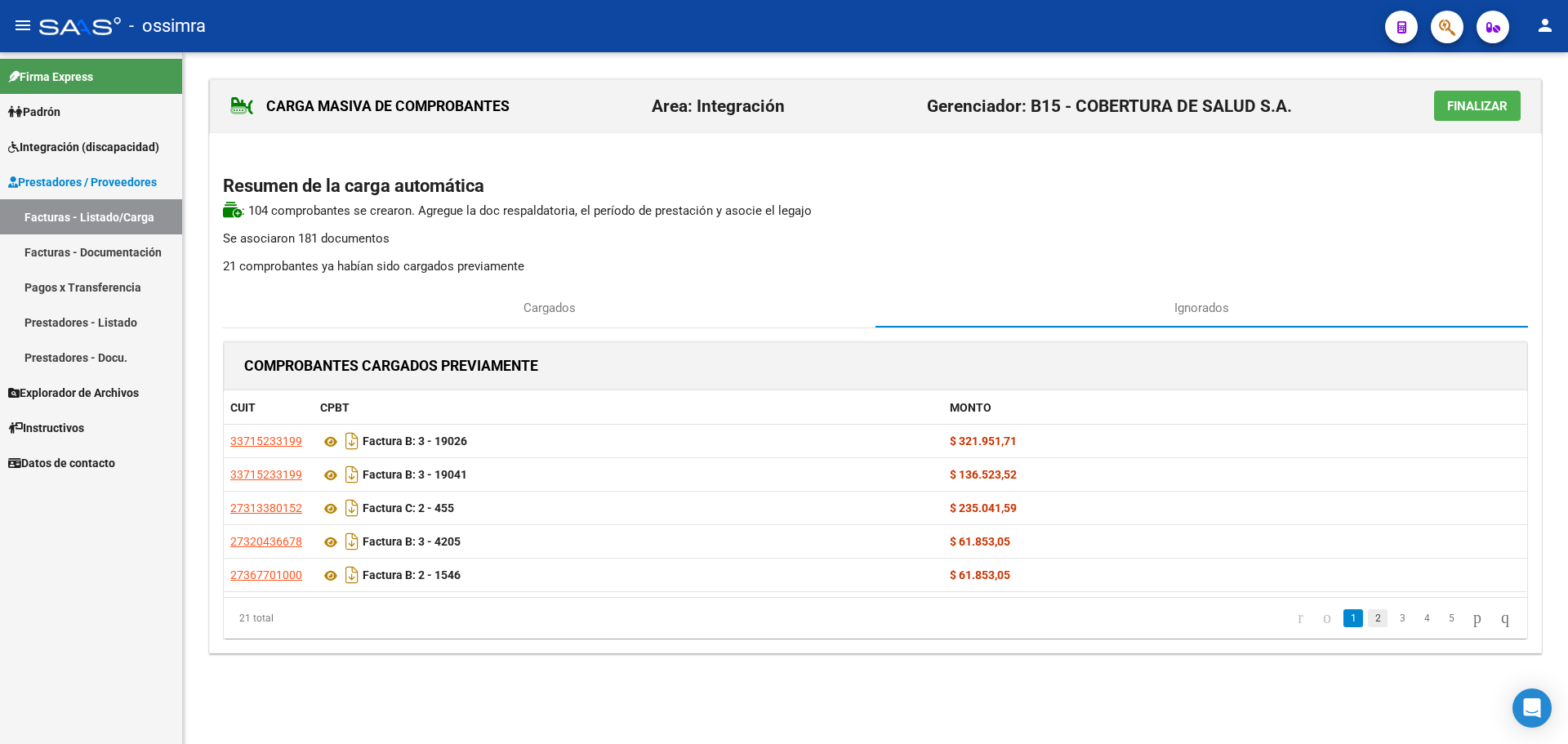
click at [1368, 620] on link "2" at bounding box center [1378, 618] width 19 height 18
click at [1393, 618] on link "3" at bounding box center [1402, 618] width 19 height 18
click at [1418, 615] on link "4" at bounding box center [1427, 618] width 19 height 18
click at [1442, 616] on link "5" at bounding box center [1451, 618] width 19 height 18
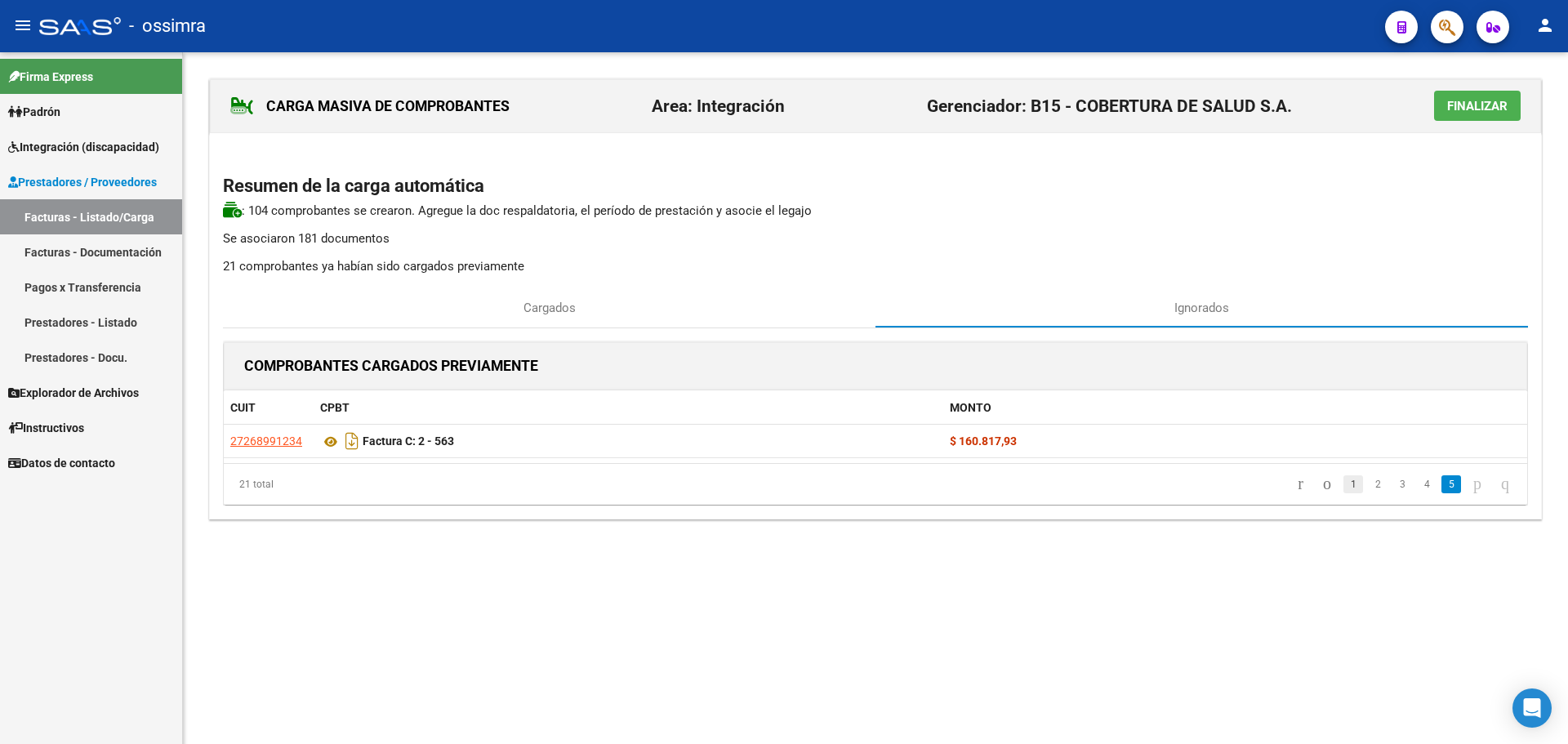
click at [1344, 482] on link "1" at bounding box center [1353, 484] width 19 height 18
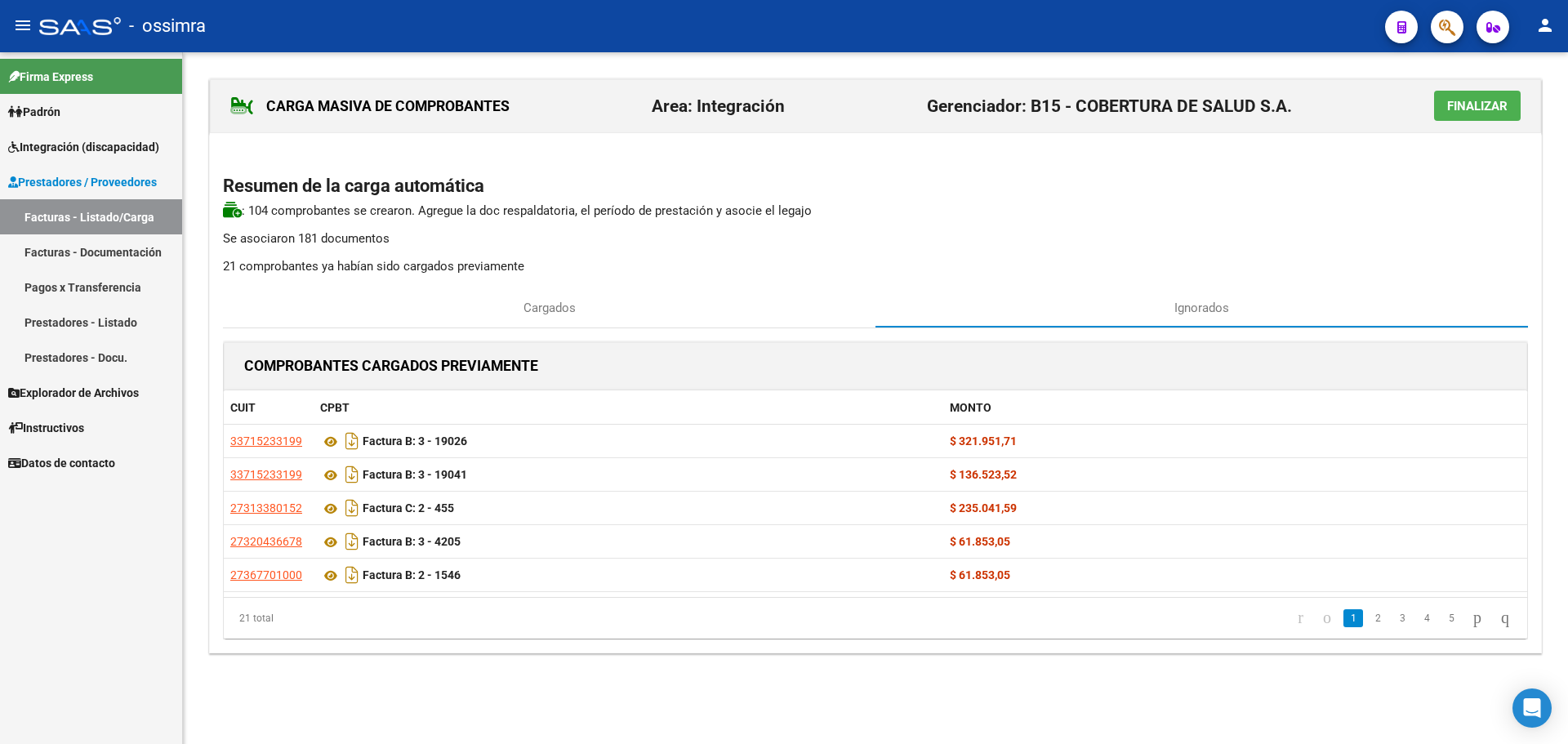
click at [1455, 103] on span "Finalizar" at bounding box center [1478, 106] width 60 height 15
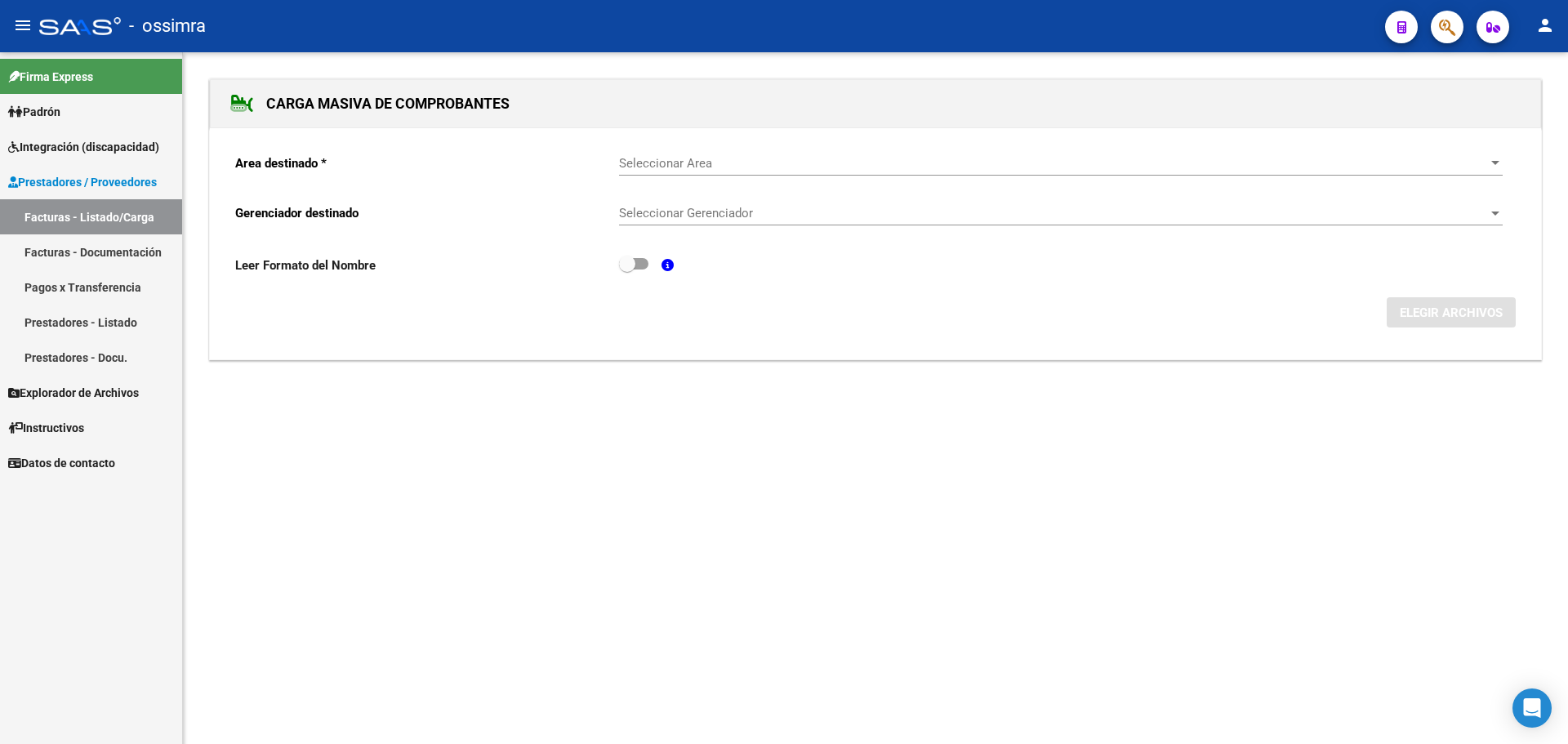
click at [839, 159] on span "Seleccionar Area" at bounding box center [1053, 164] width 869 height 15
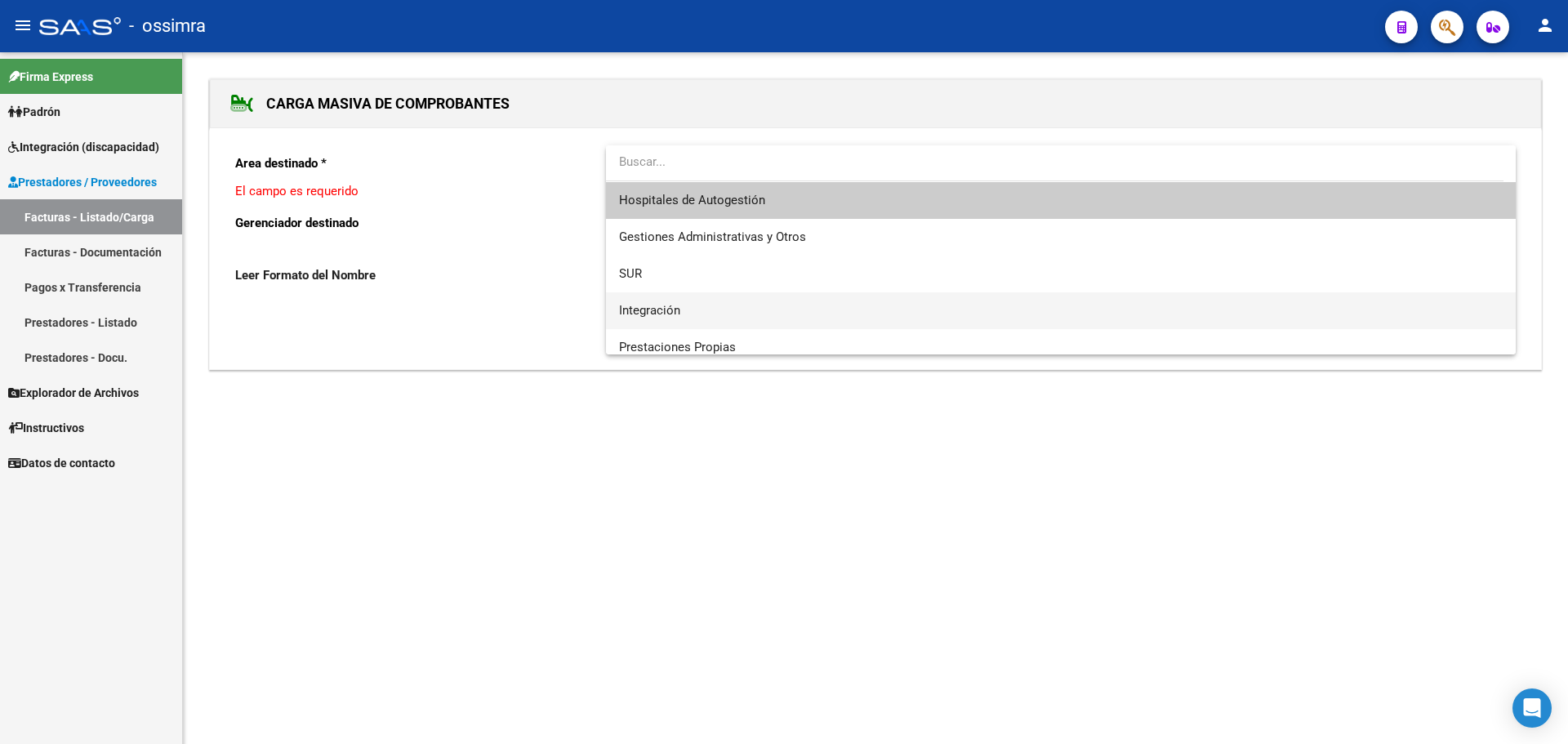
click at [674, 301] on span "Integración" at bounding box center [1061, 311] width 884 height 37
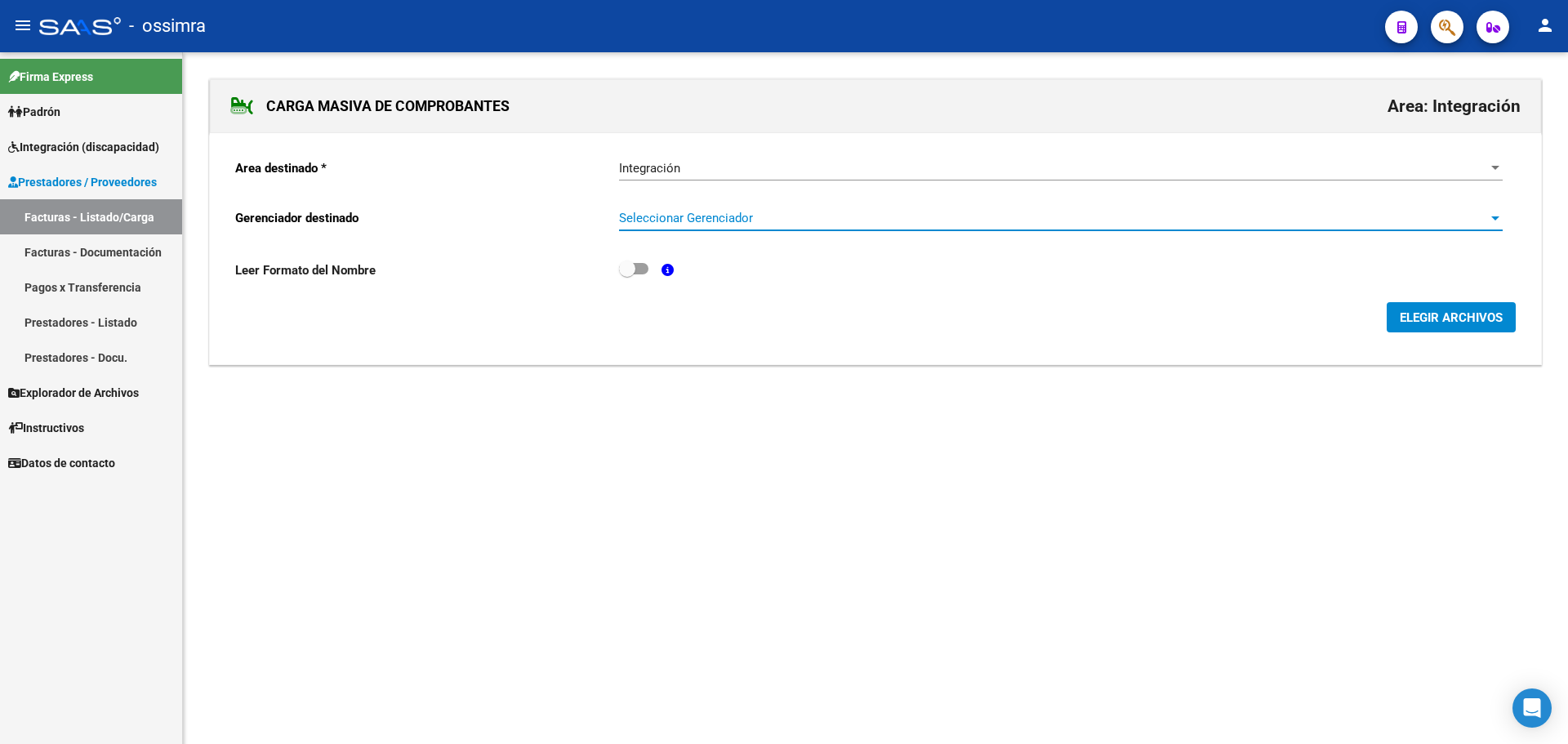
click at [733, 220] on span "Seleccionar Gerenciador" at bounding box center [1053, 218] width 869 height 15
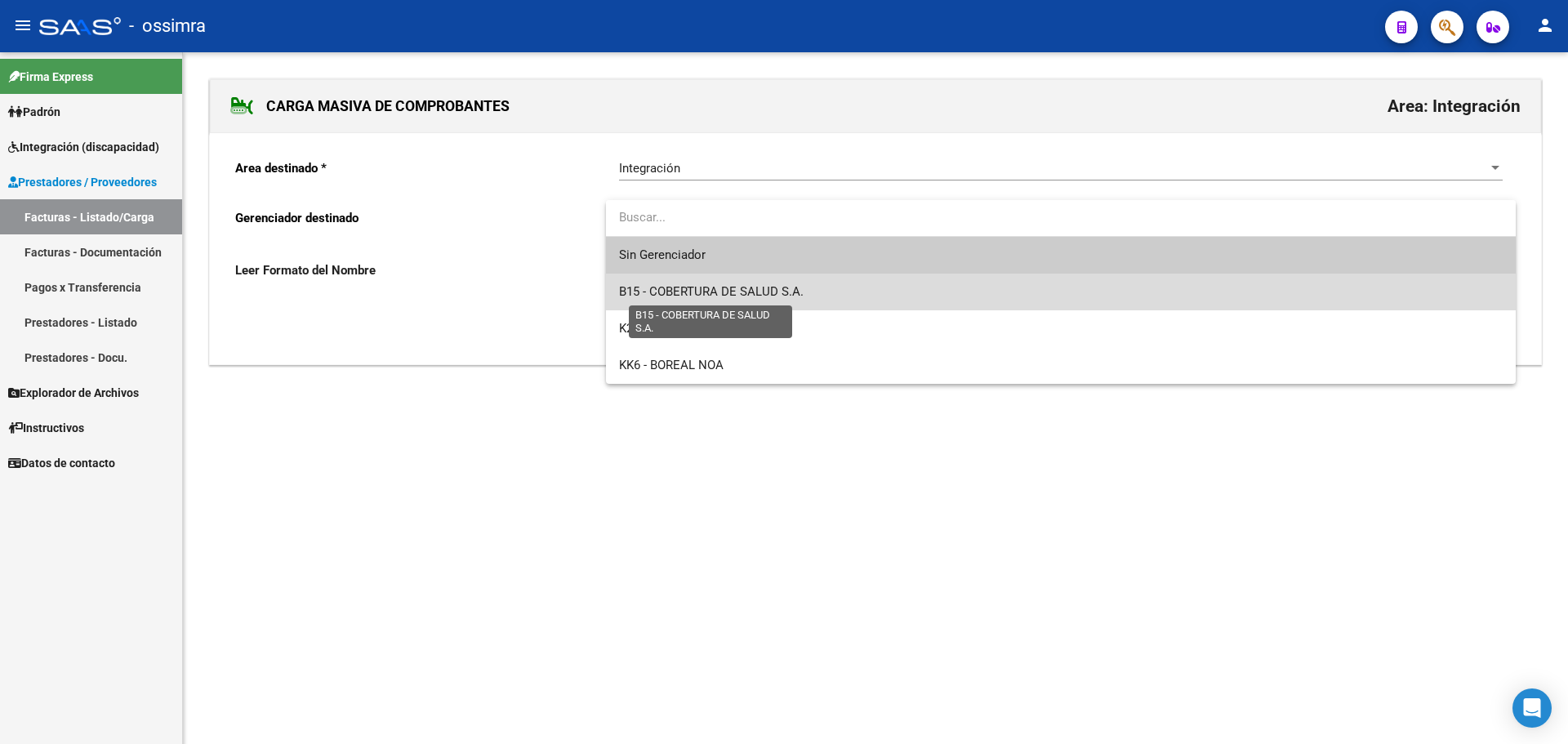
click at [714, 291] on span "B15 - COBERTURA DE SALUD S.A." at bounding box center [711, 291] width 185 height 15
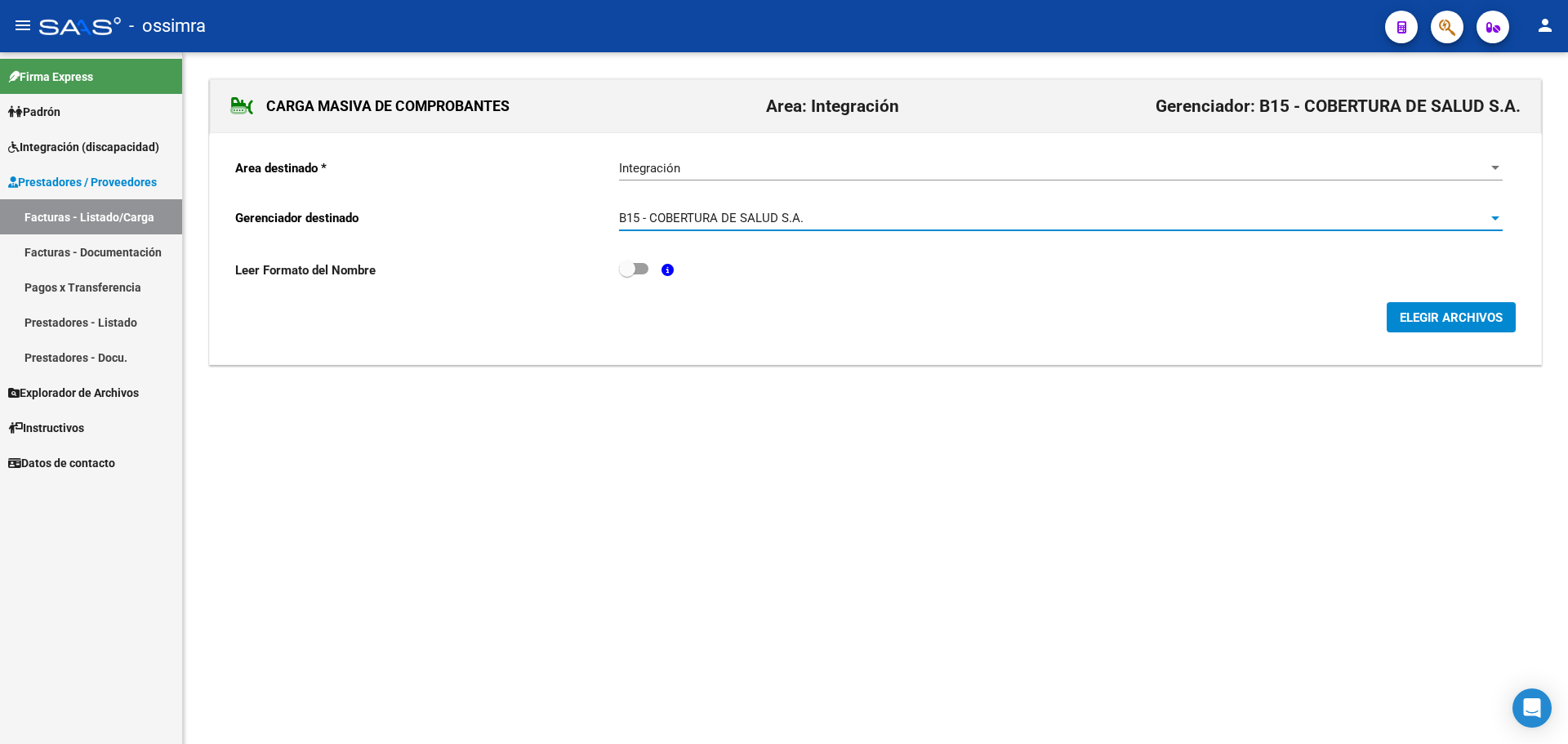
click at [650, 268] on div "Leer Formato del Nombre" at bounding box center [875, 274] width 1281 height 30
click at [633, 268] on span at bounding box center [627, 269] width 17 height 17
click at [627, 275] on input "checkbox" at bounding box center [627, 275] width 1 height 1
checkbox input "true"
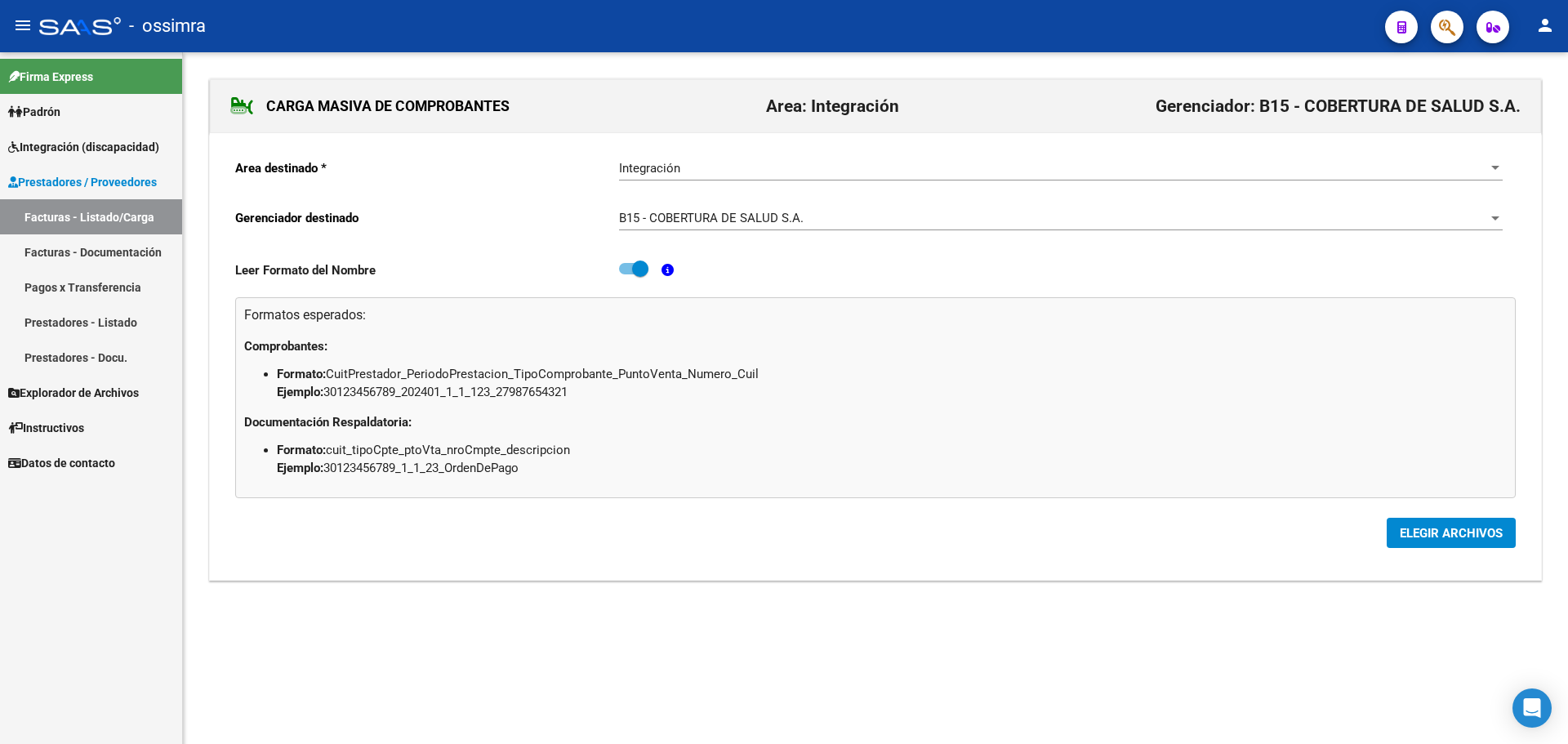
click at [1400, 520] on button "ELEGIR ARCHIVOS" at bounding box center [1451, 533] width 129 height 30
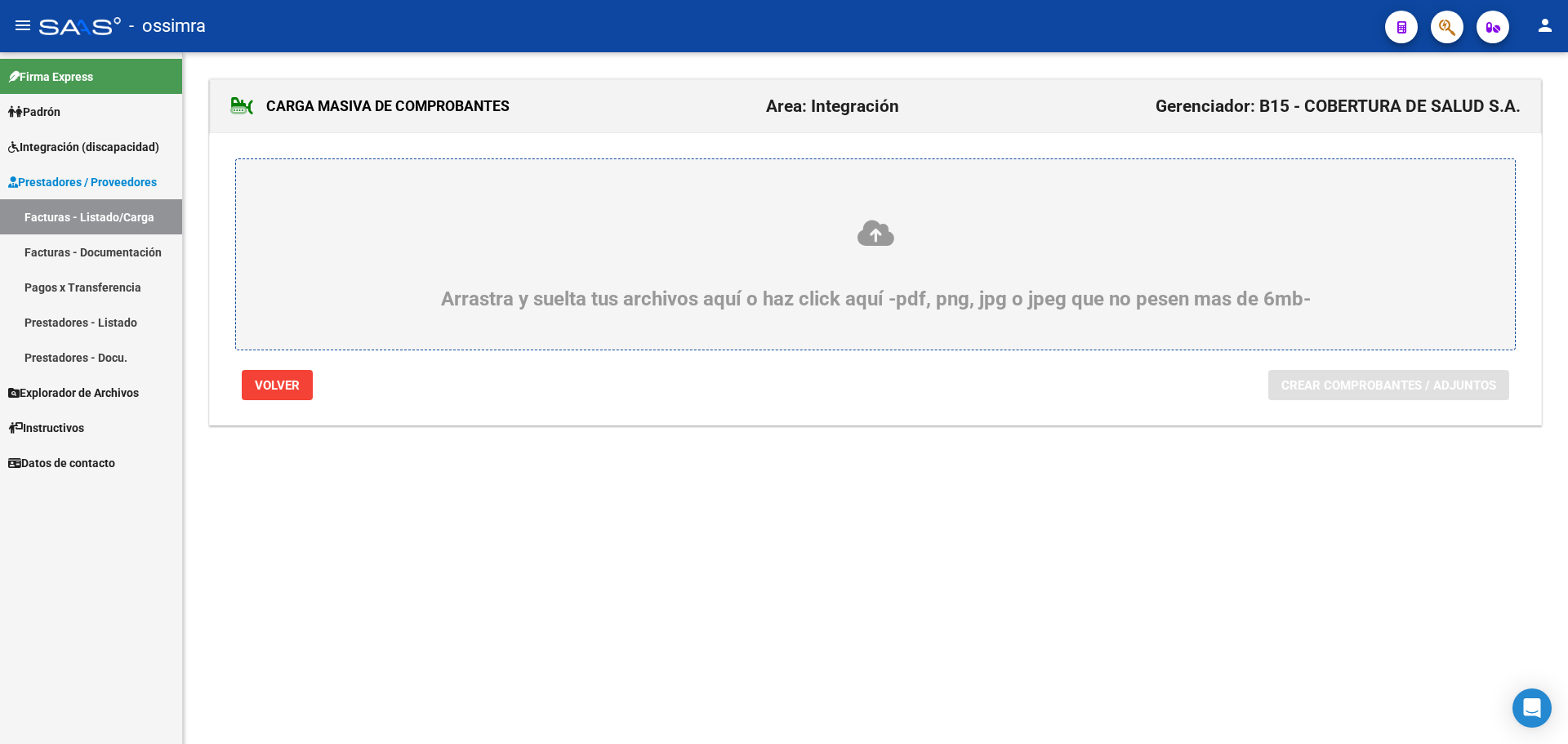
click at [707, 248] on div "Arrastra y suelta tus archivos aquí o haz click aquí -pdf, png, jpg o jpeg que …" at bounding box center [875, 264] width 1200 height 92
click at [0, 0] on input "Arrastra y suelta tus archivos aquí o haz click aquí -pdf, png, jpg o jpeg que …" at bounding box center [0, 0] width 0 height 0
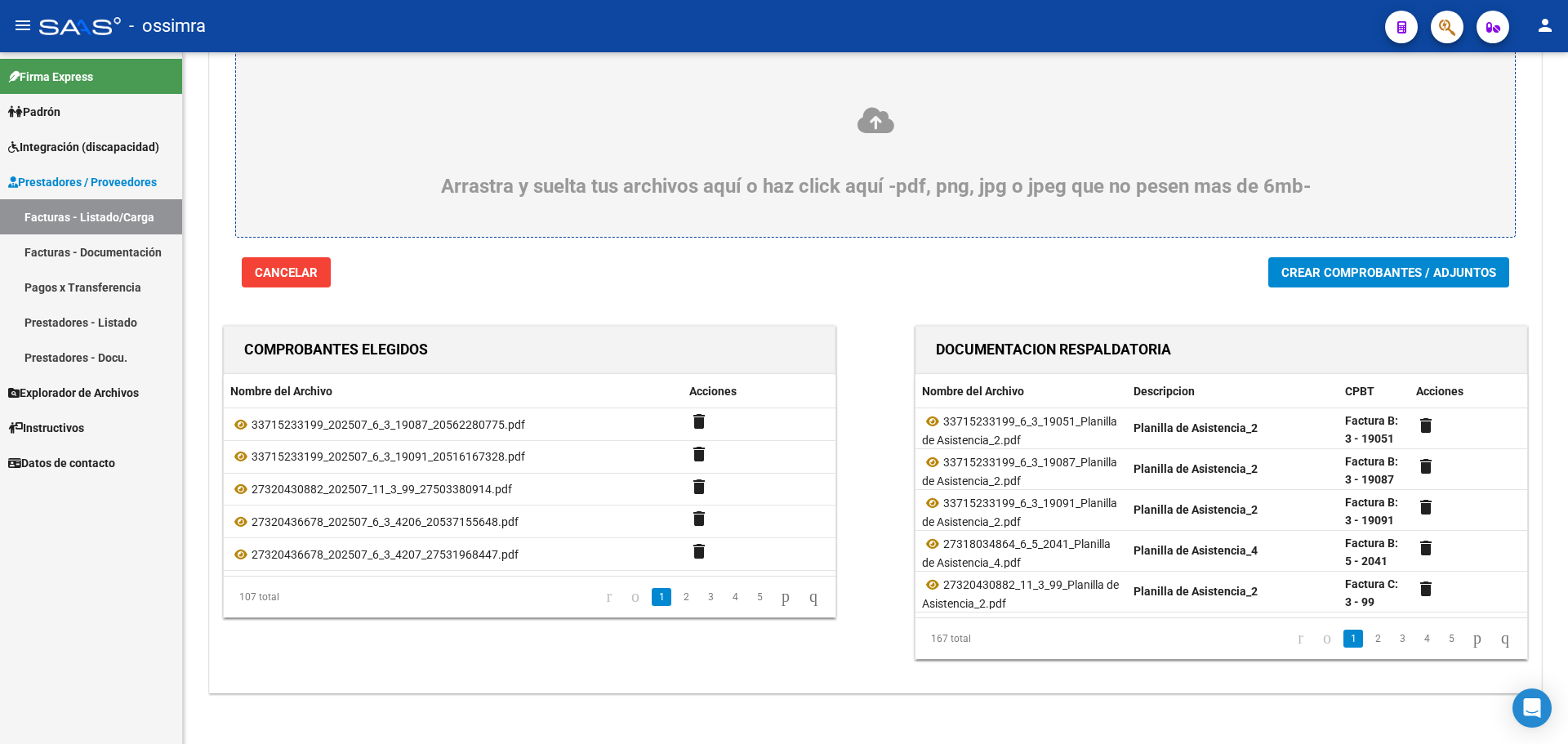
scroll to position [122, 0]
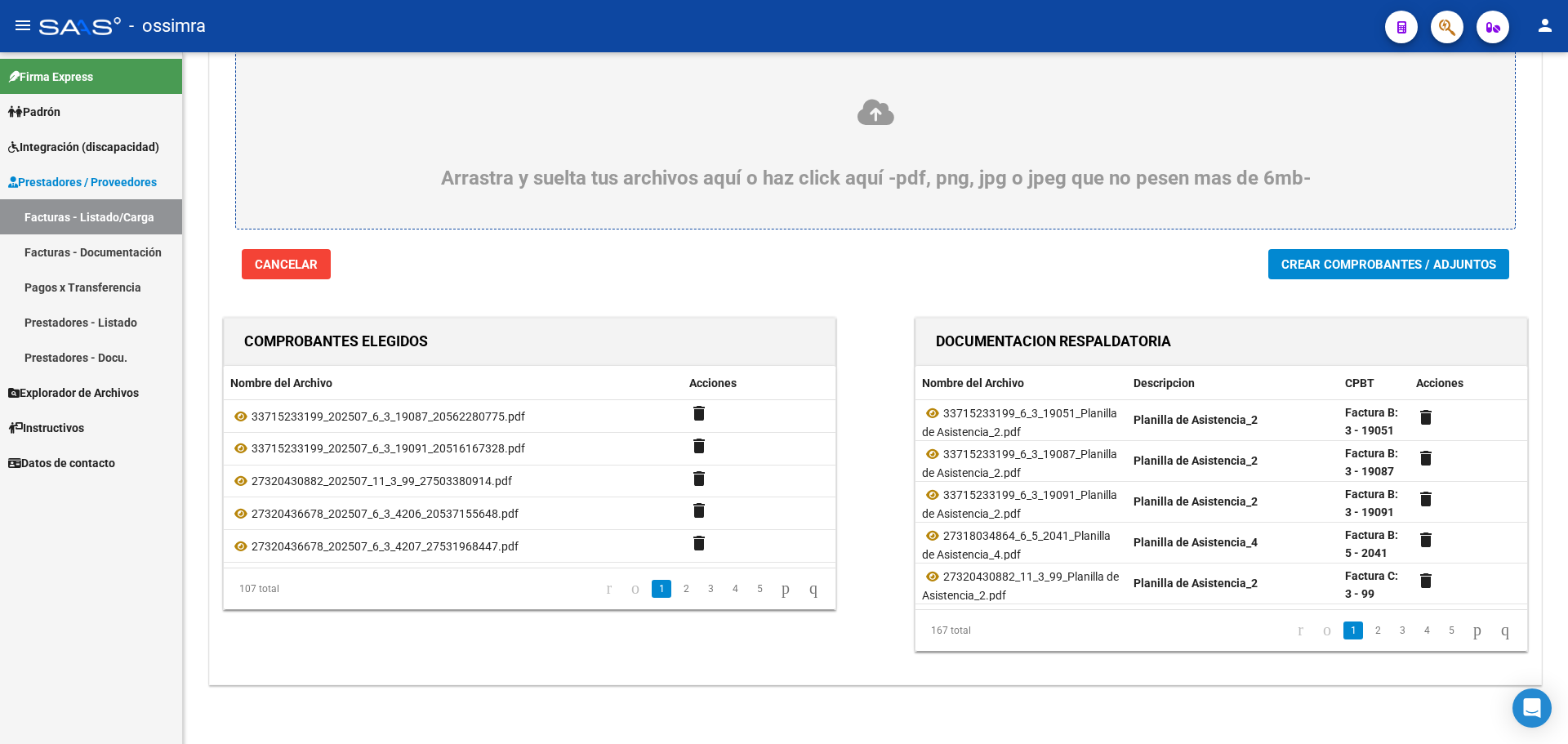
click at [1388, 262] on span "Crear Comprobantes / Adjuntos" at bounding box center [1388, 265] width 215 height 15
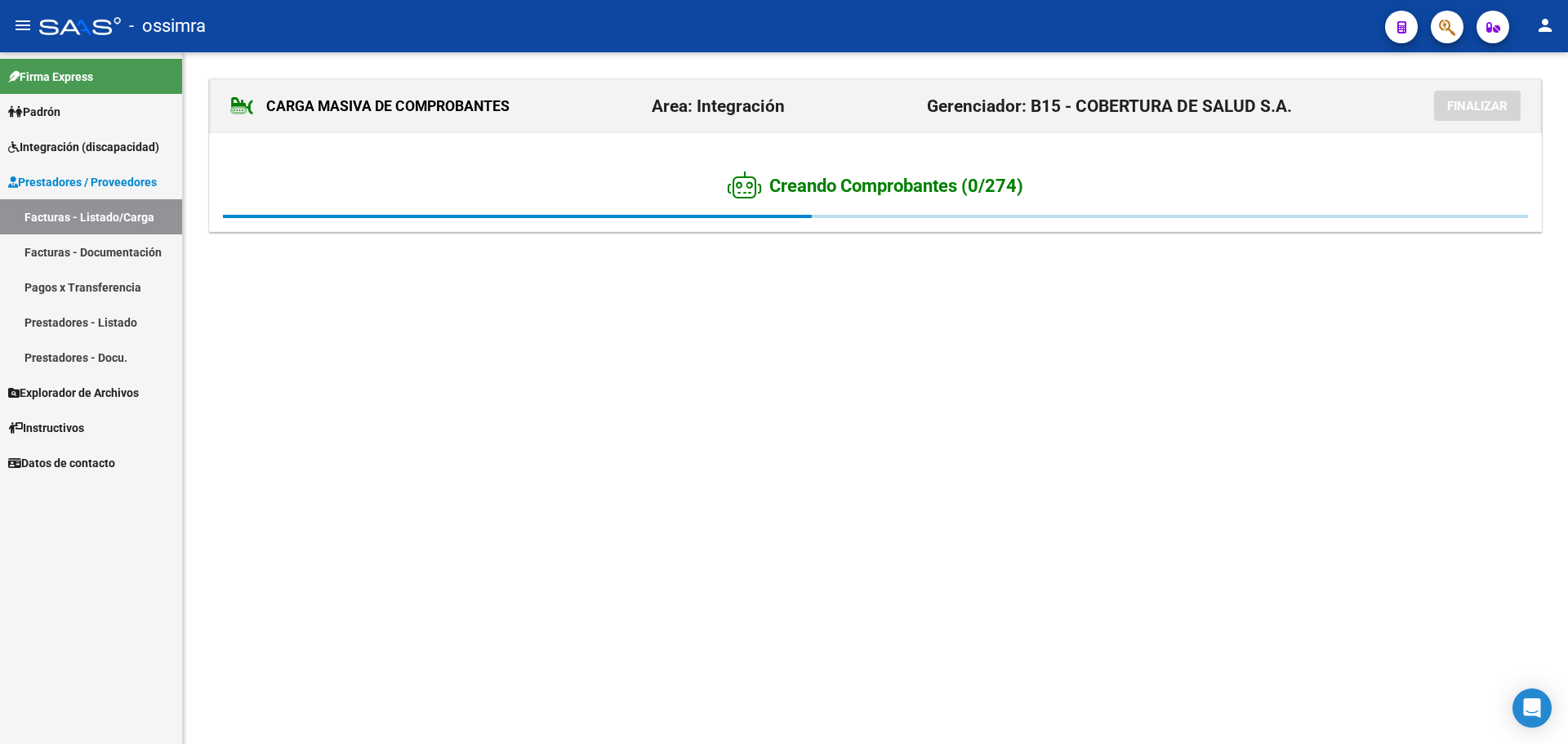
scroll to position [0, 0]
